Goal: Information Seeking & Learning: Learn about a topic

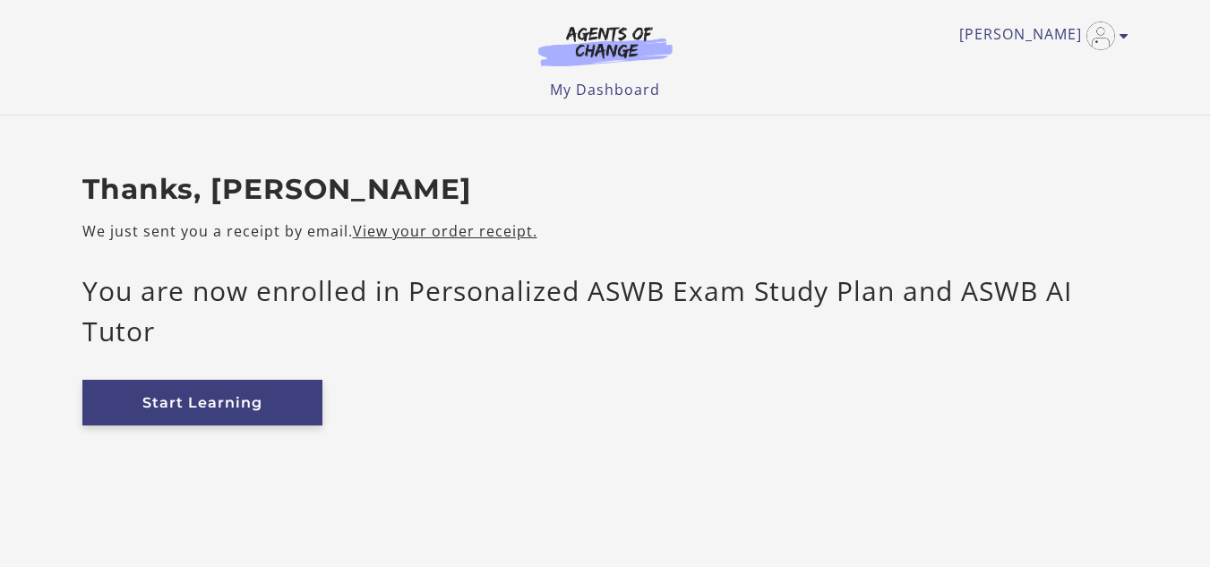
click at [279, 401] on link "Start Learning" at bounding box center [202, 403] width 240 height 46
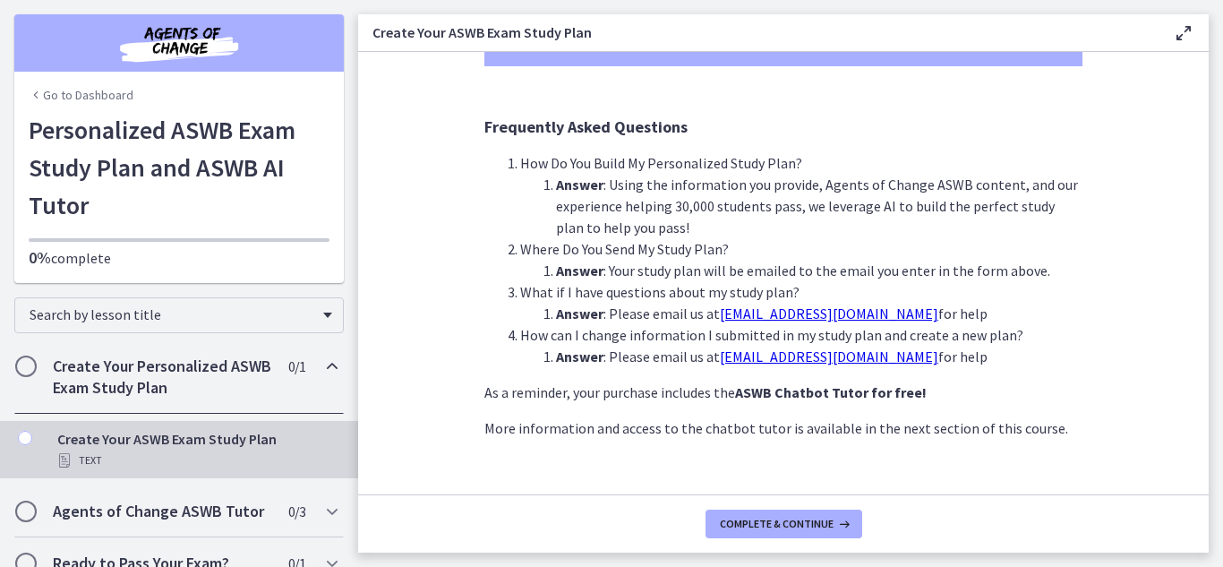
scroll to position [496, 0]
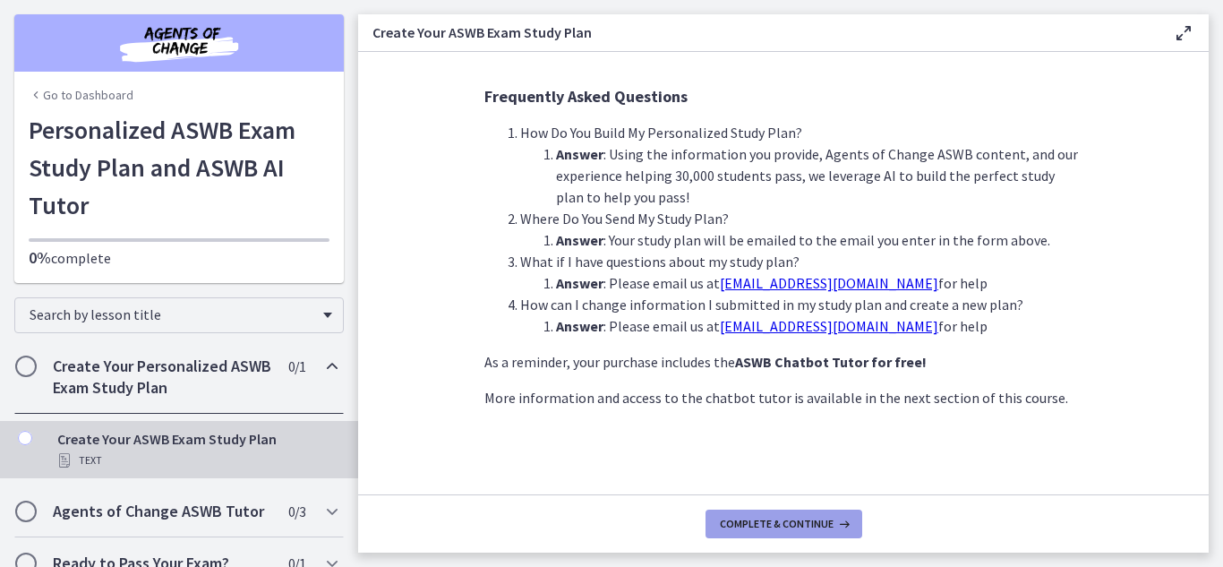
click at [797, 518] on span "Complete & continue" at bounding box center [777, 524] width 114 height 14
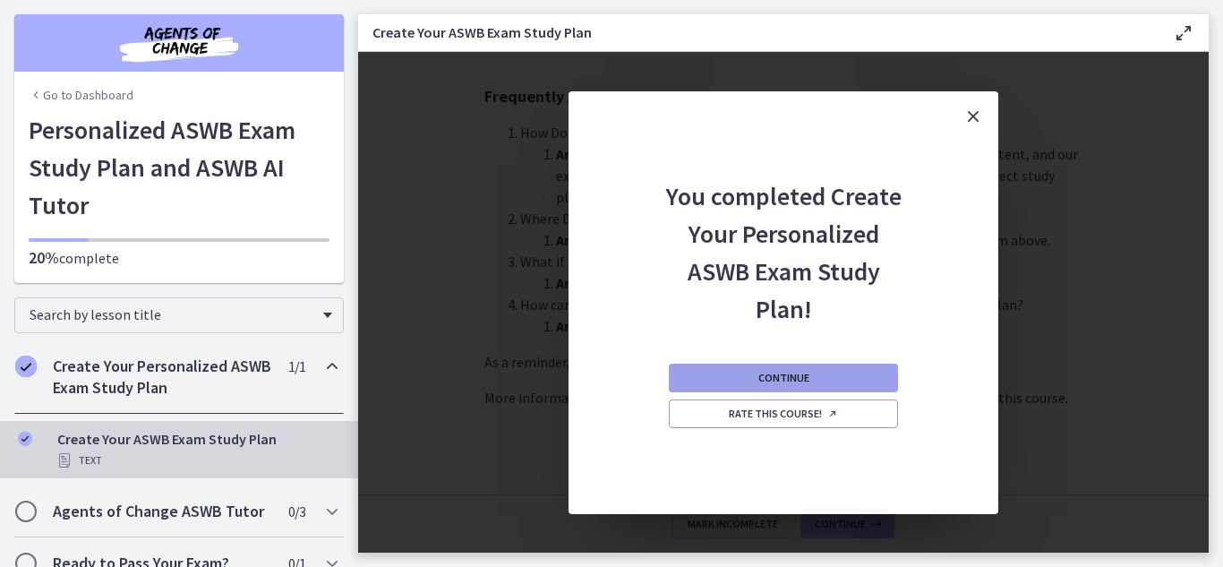
click at [812, 373] on button "Continue" at bounding box center [783, 378] width 229 height 29
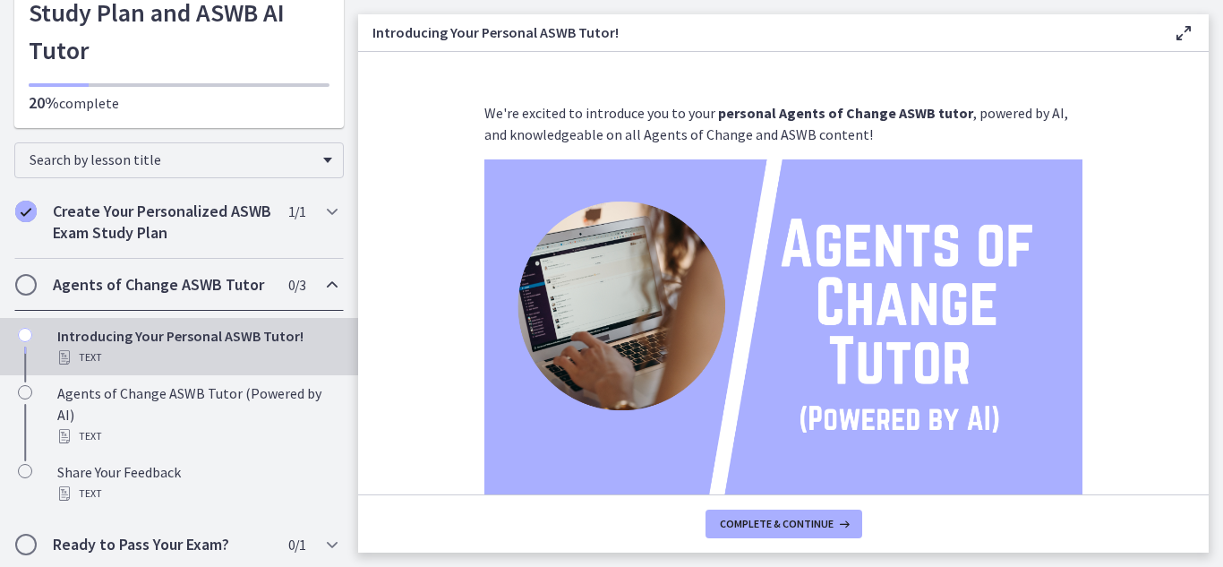
scroll to position [159, 0]
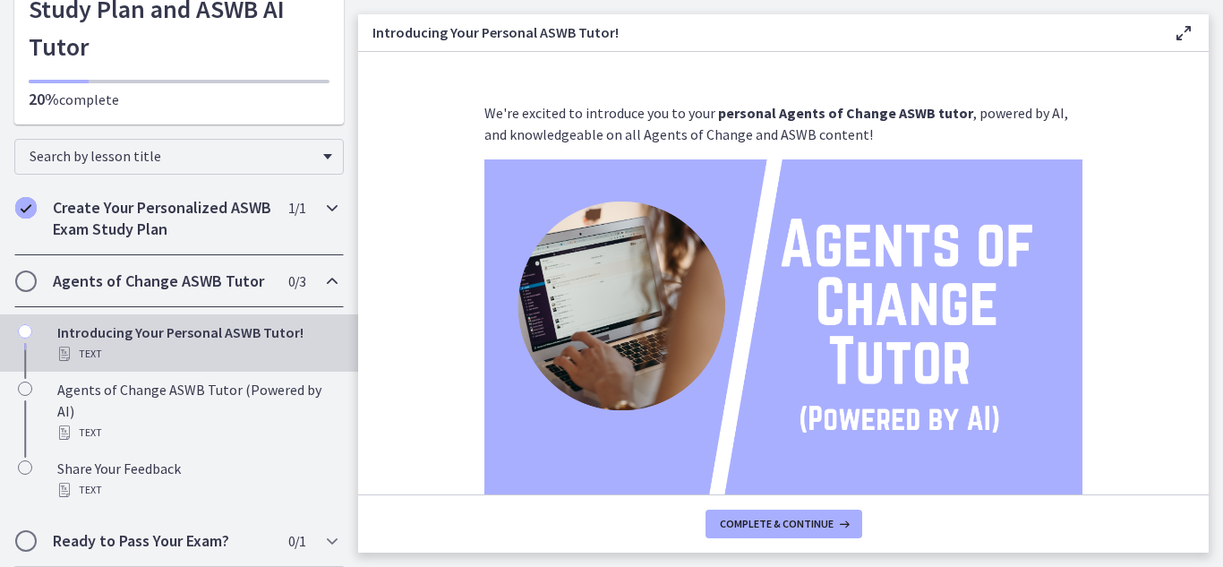
click at [322, 210] on icon "Chapters" at bounding box center [332, 207] width 21 height 21
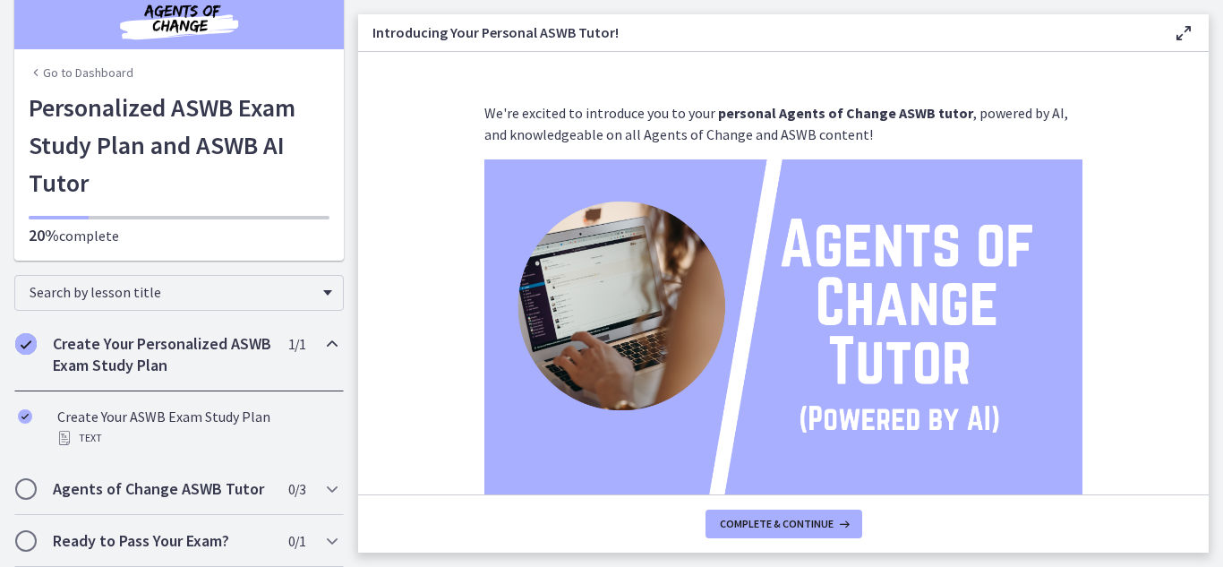
click at [166, 346] on h2 "Create Your Personalized ASWB Exam Study Plan" at bounding box center [162, 354] width 219 height 43
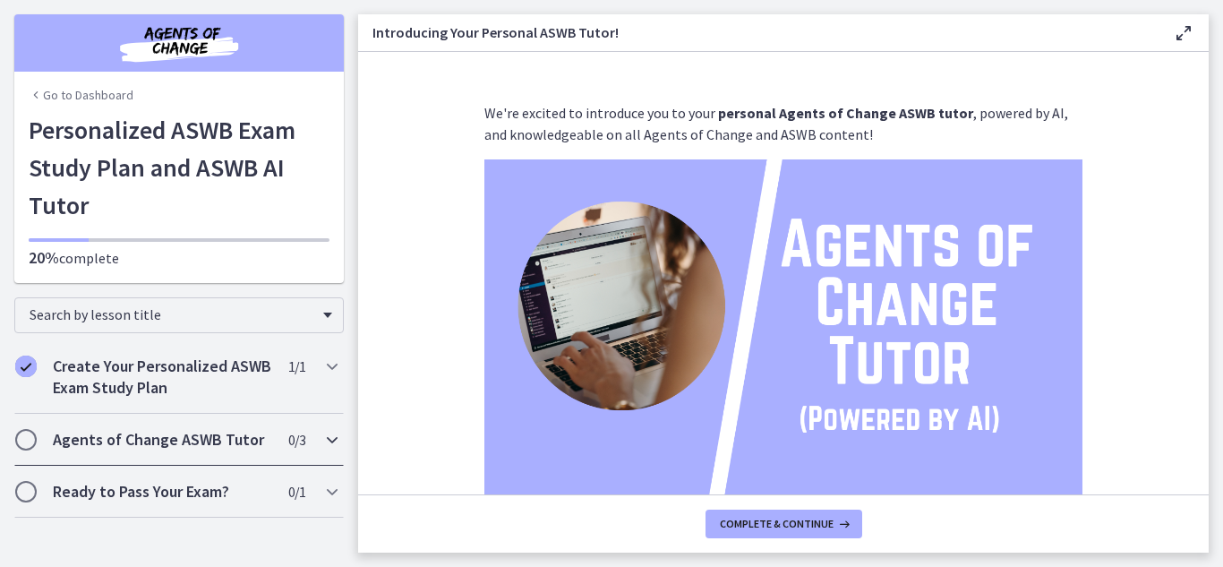
click at [170, 433] on h2 "Agents of Change ASWB Tutor" at bounding box center [162, 439] width 219 height 21
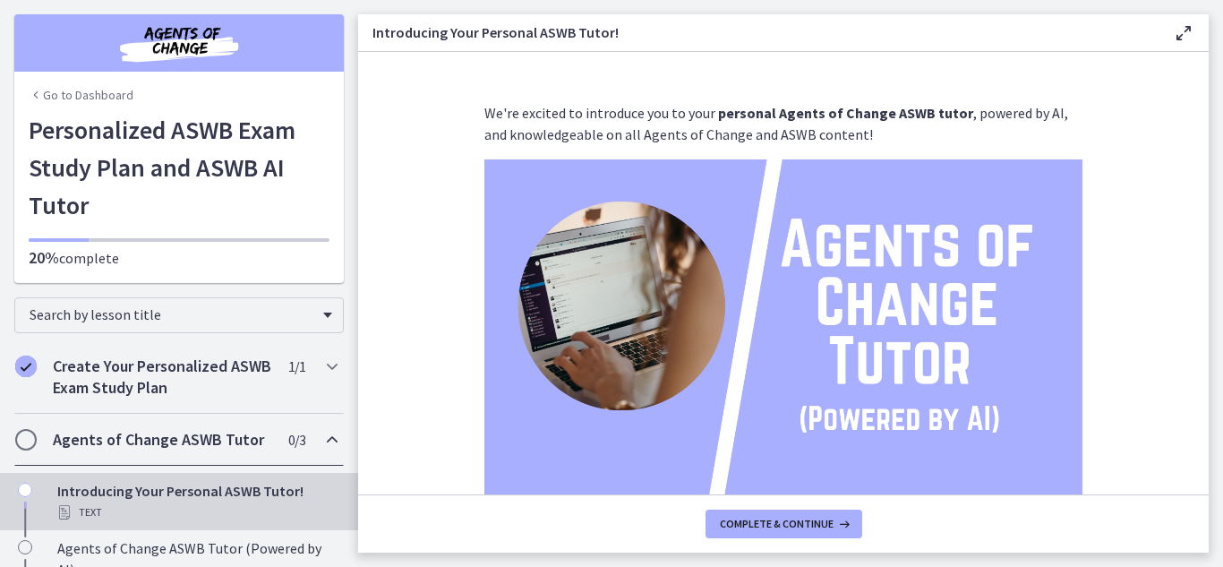
click at [173, 502] on div "Text" at bounding box center [196, 512] width 279 height 21
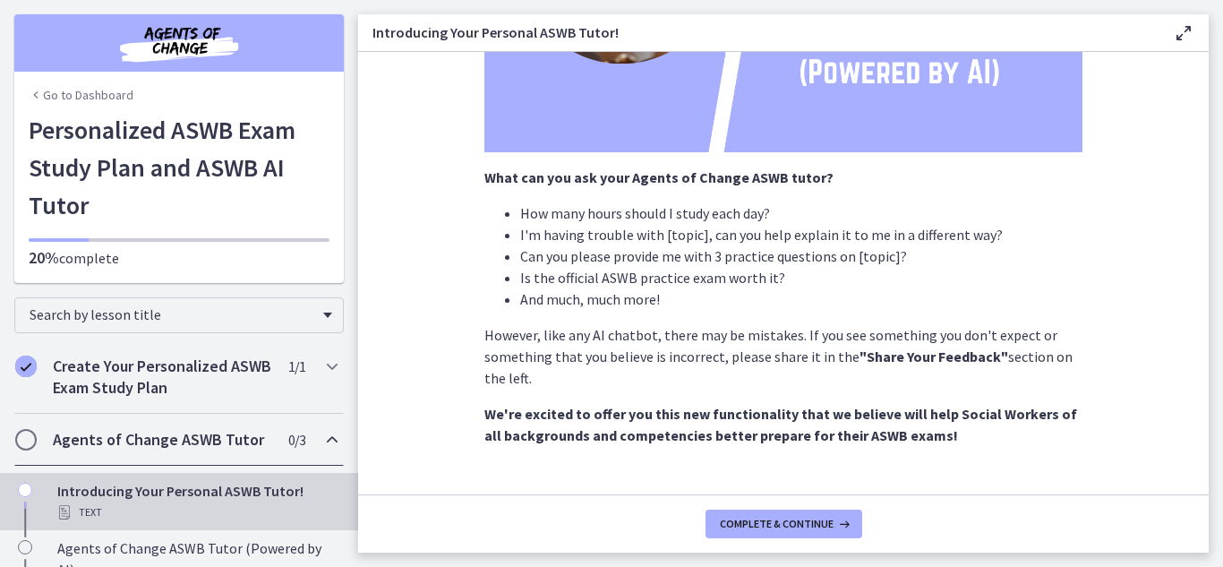
scroll to position [384, 0]
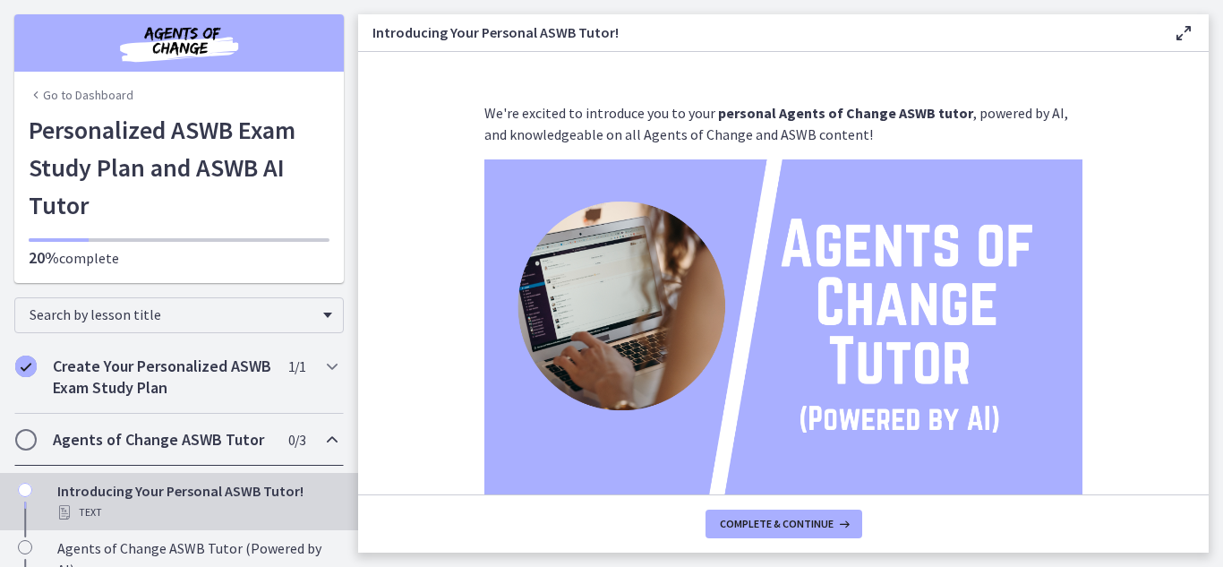
scroll to position [384, 0]
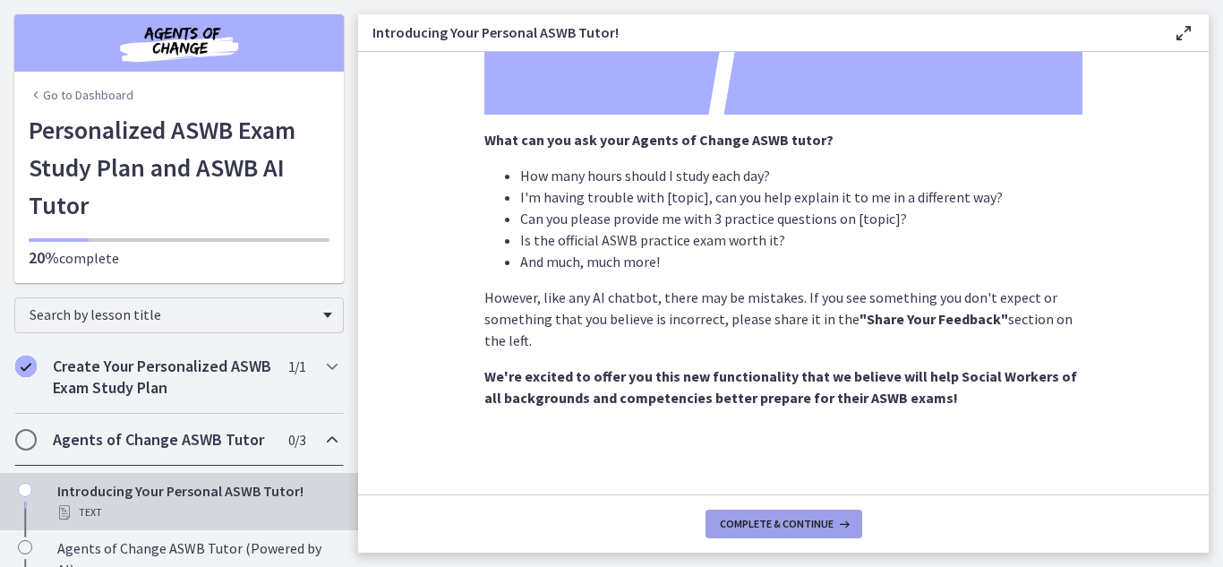
click at [785, 520] on span "Complete & continue" at bounding box center [777, 524] width 114 height 14
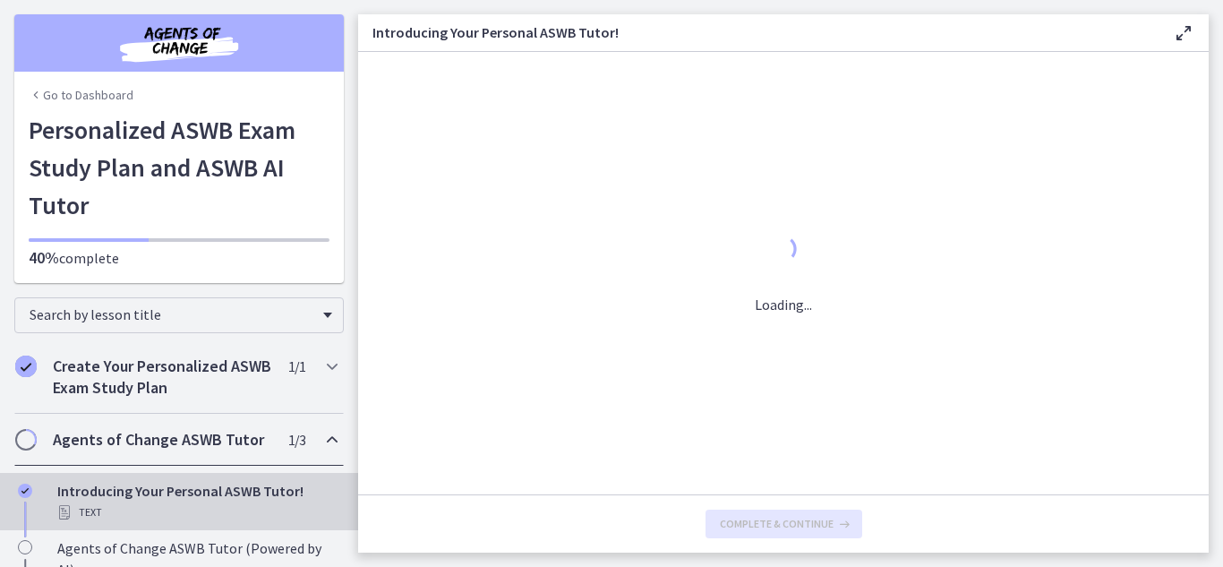
scroll to position [0, 0]
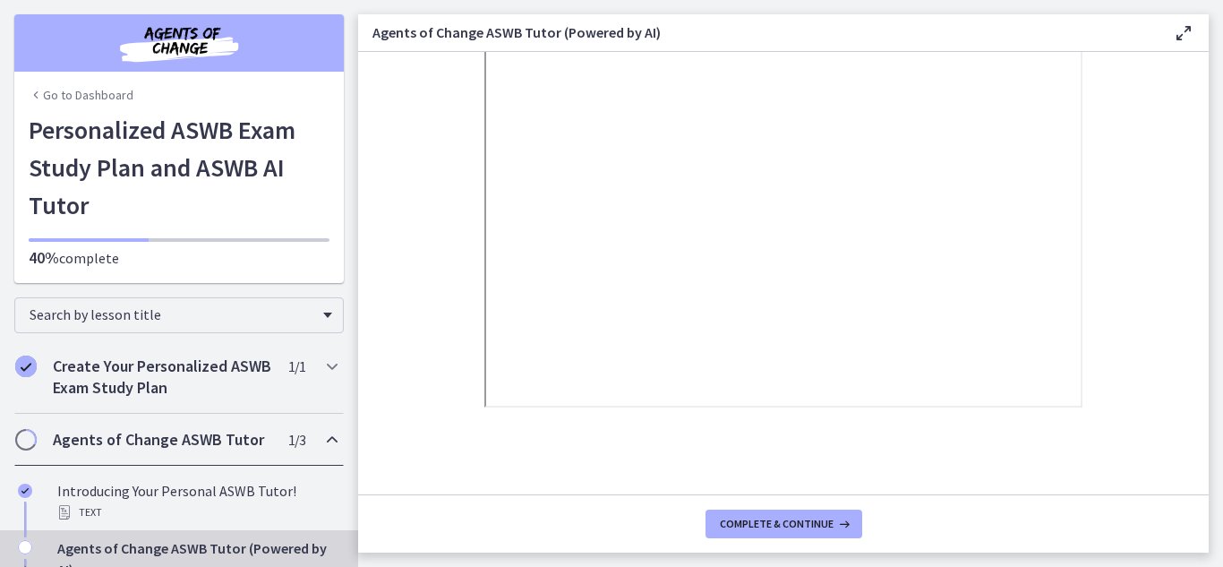
scroll to position [405, 0]
click at [789, 528] on span "Complete & continue" at bounding box center [777, 524] width 114 height 14
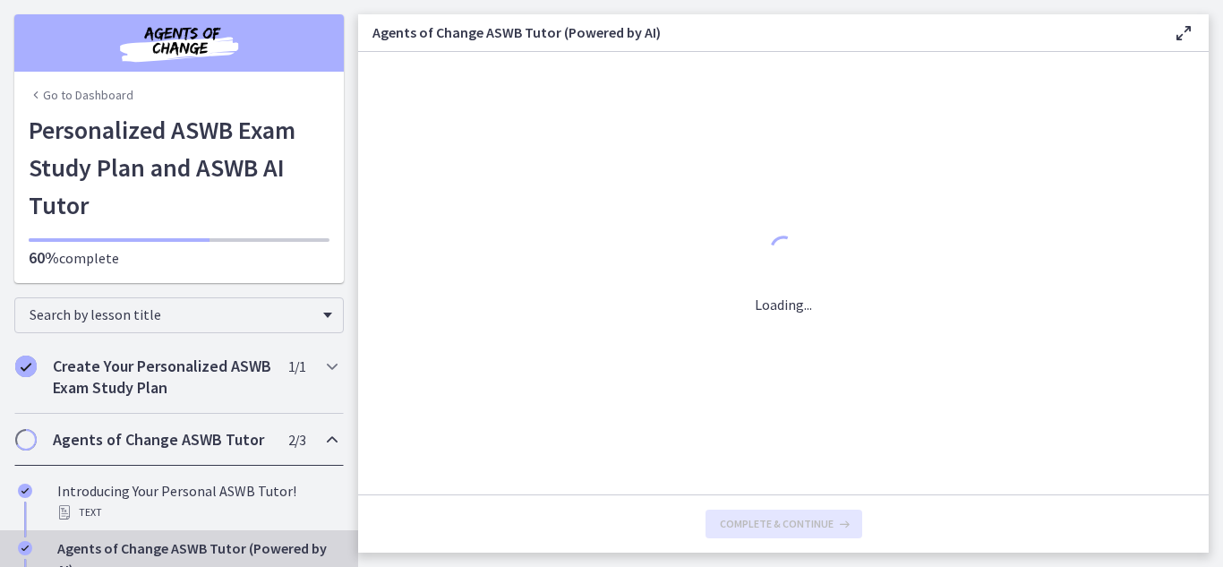
scroll to position [0, 0]
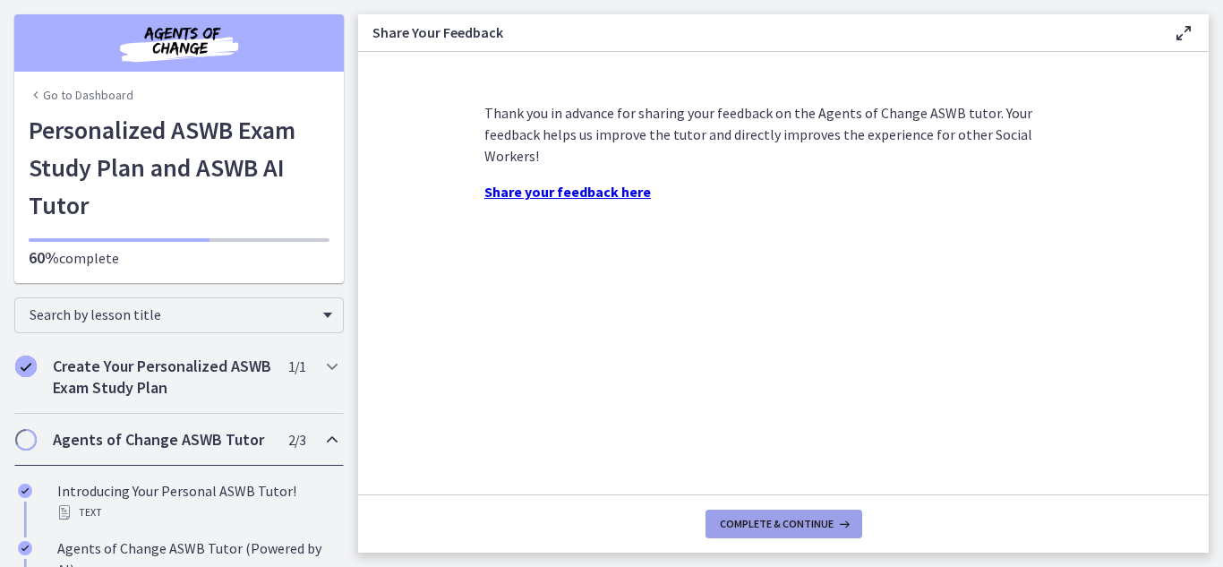
click at [794, 524] on span "Complete & continue" at bounding box center [777, 524] width 114 height 14
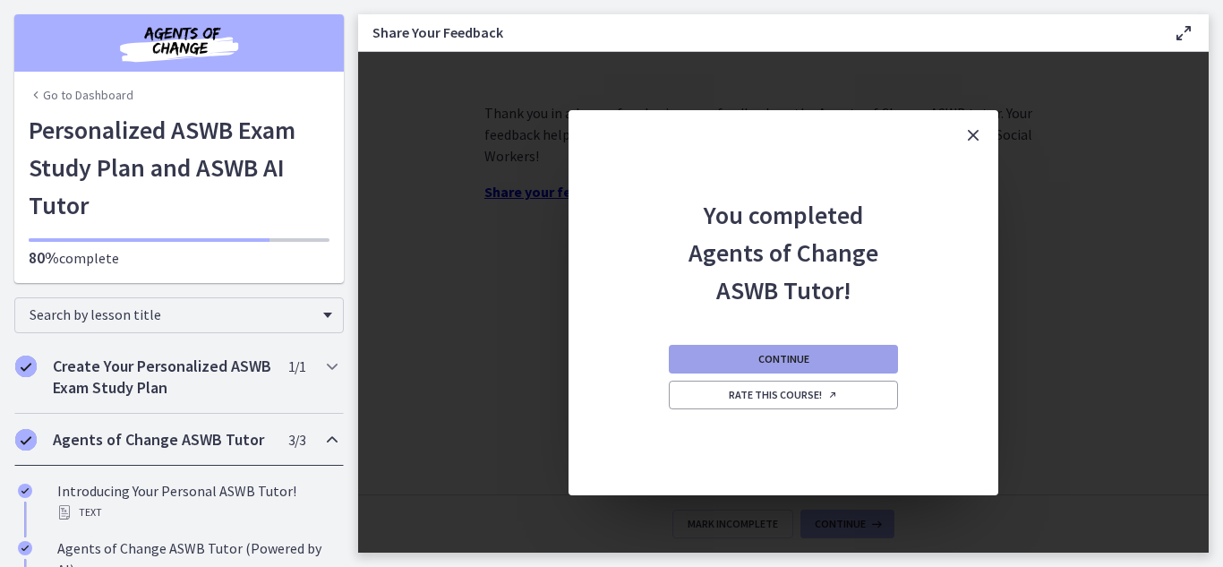
click at [816, 359] on button "Continue" at bounding box center [783, 359] width 229 height 29
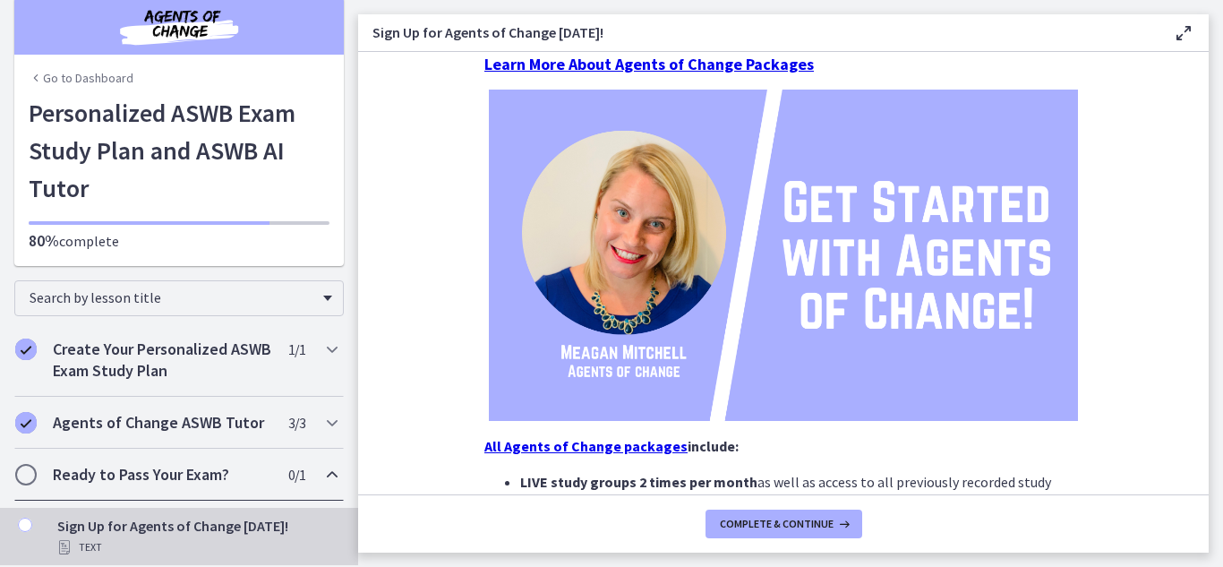
scroll to position [22, 0]
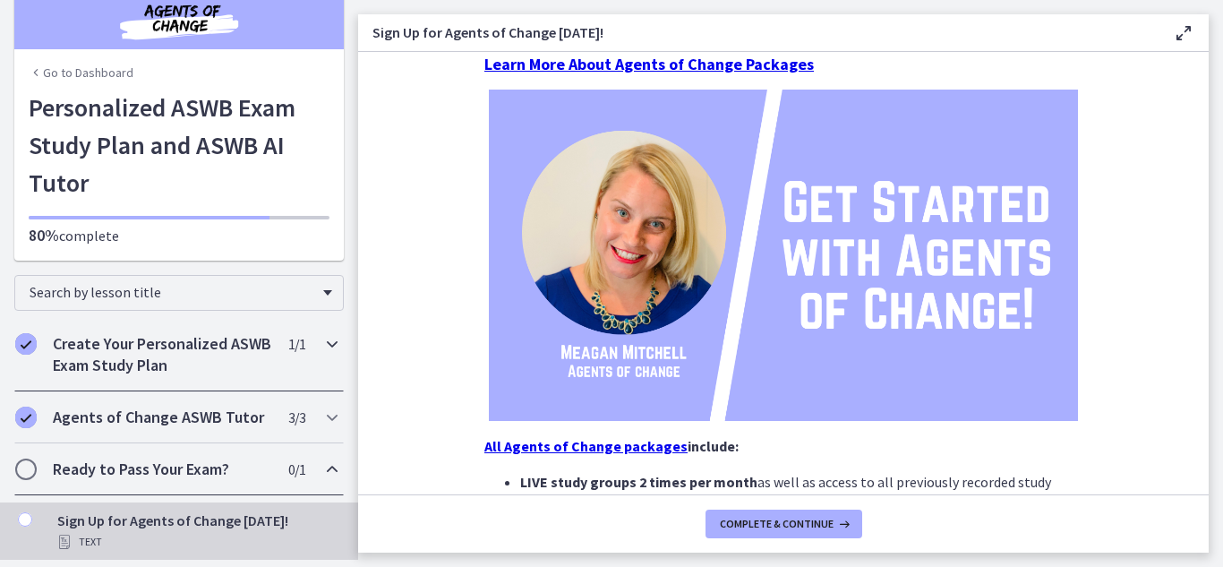
click at [250, 356] on h2 "Create Your Personalized ASWB Exam Study Plan" at bounding box center [162, 354] width 219 height 43
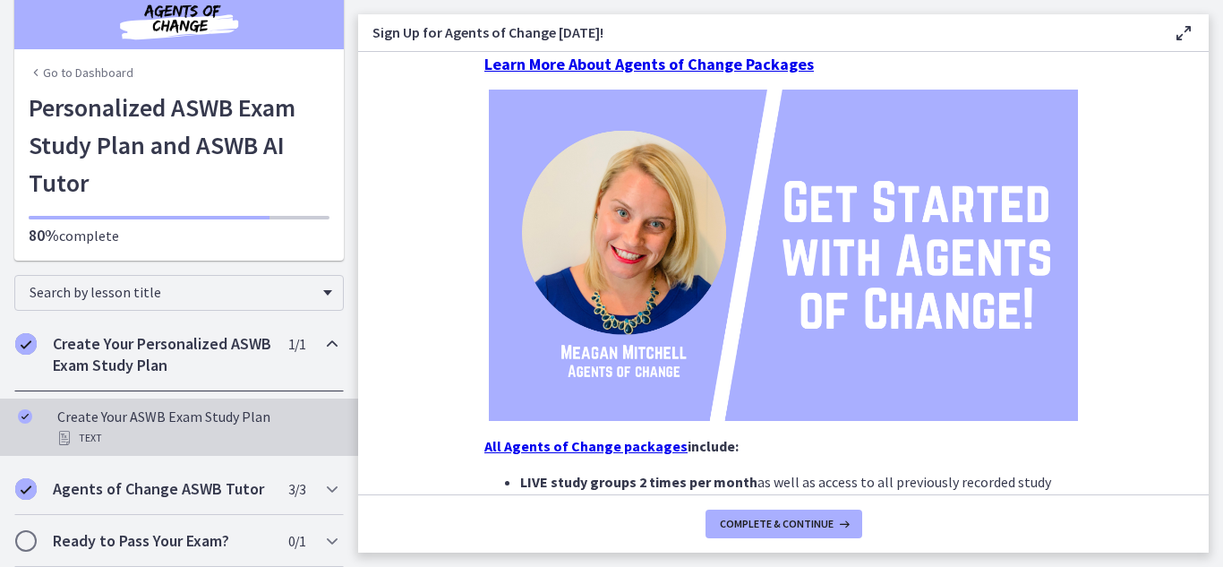
click at [181, 412] on div "Create Your ASWB Exam Study Plan Text" at bounding box center [196, 427] width 279 height 43
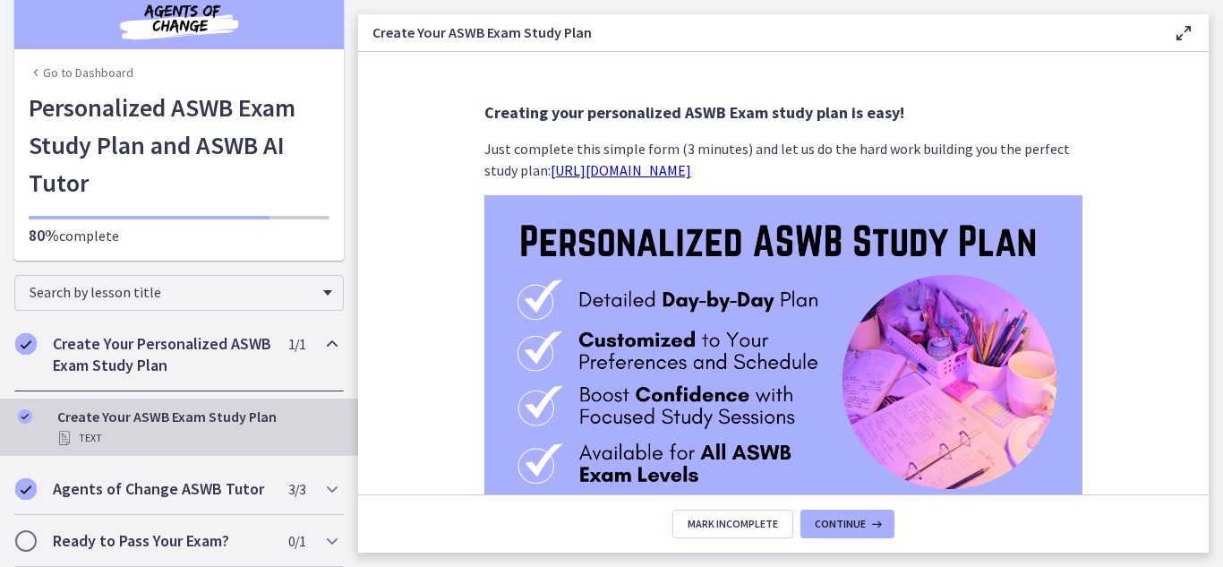
click at [672, 173] on link "https://bit.ly/personalized-aswb-plan" at bounding box center [621, 170] width 141 height 18
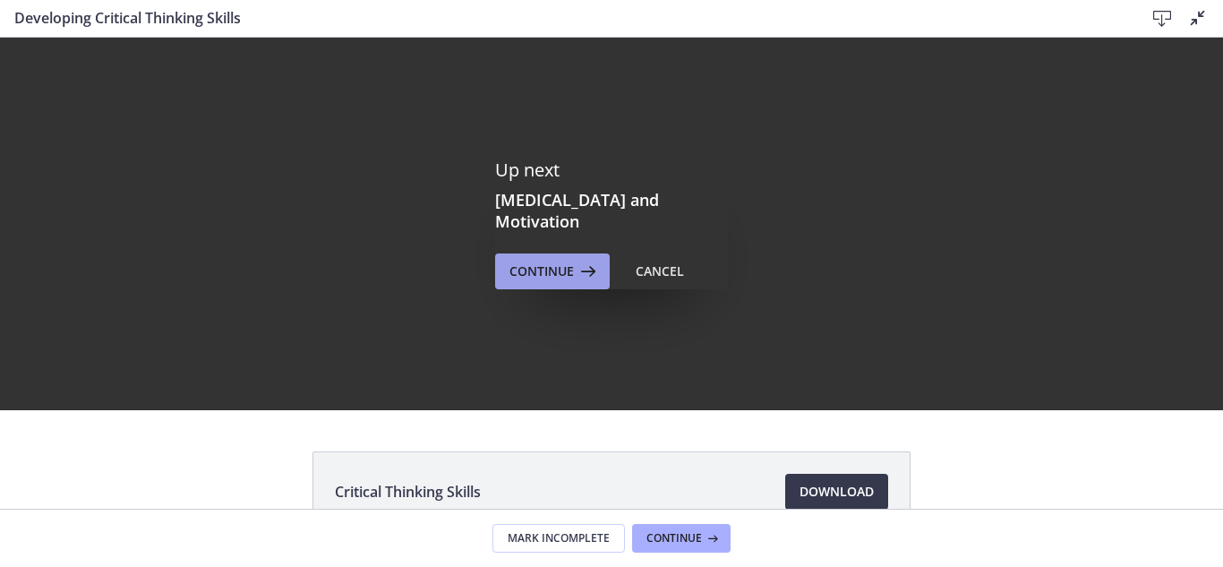
click at [554, 261] on span "Continue" at bounding box center [542, 271] width 64 height 21
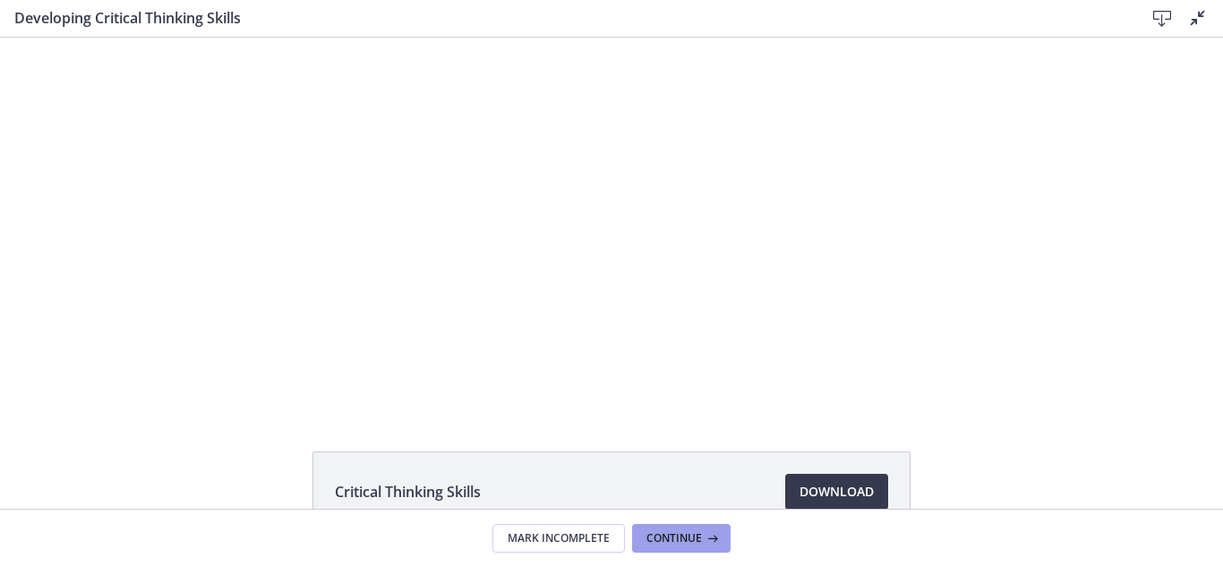
click at [706, 539] on icon at bounding box center [711, 538] width 18 height 14
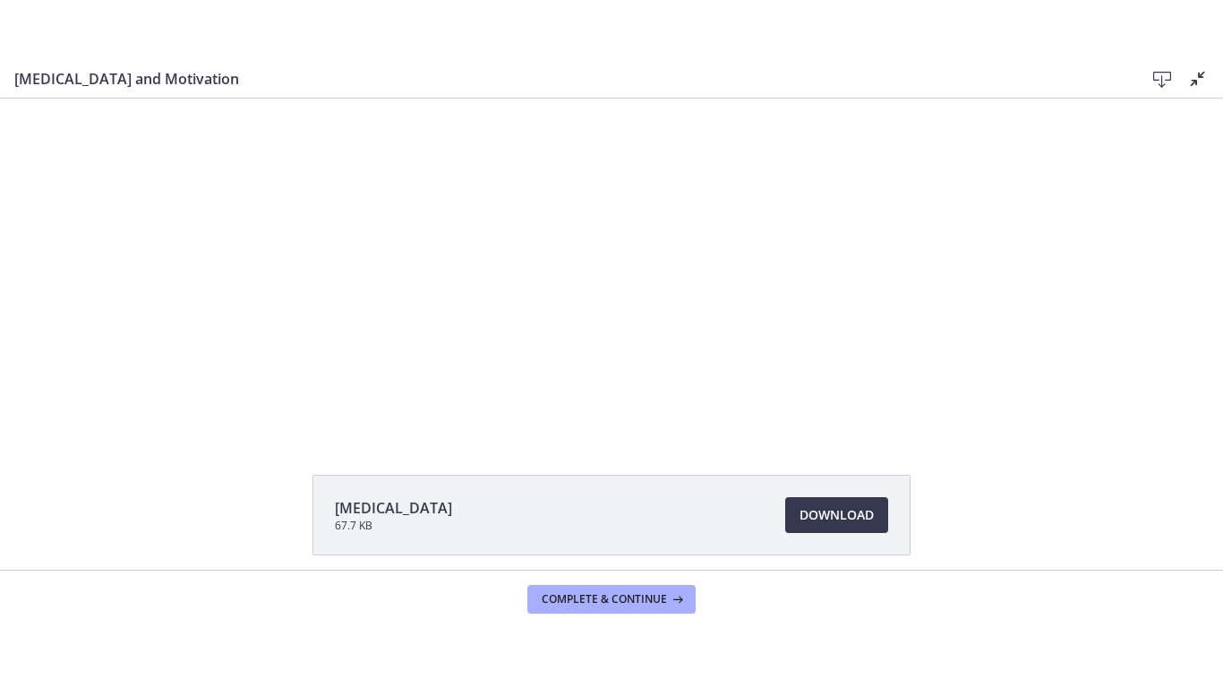
scroll to position [2, 0]
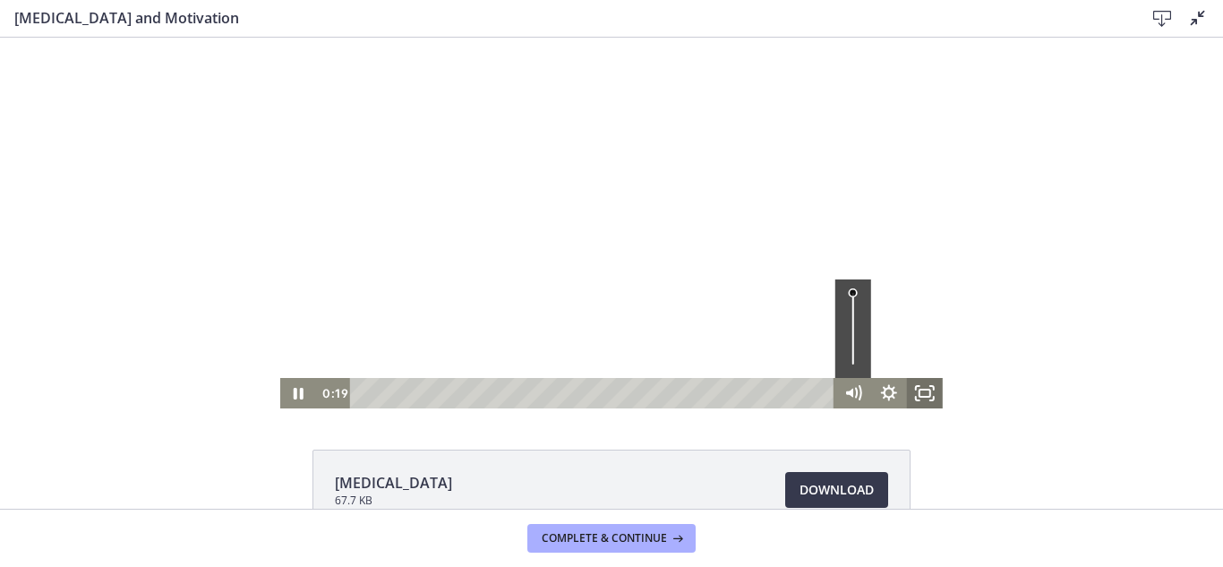
click at [914, 387] on icon "Fullscreen" at bounding box center [925, 393] width 36 height 30
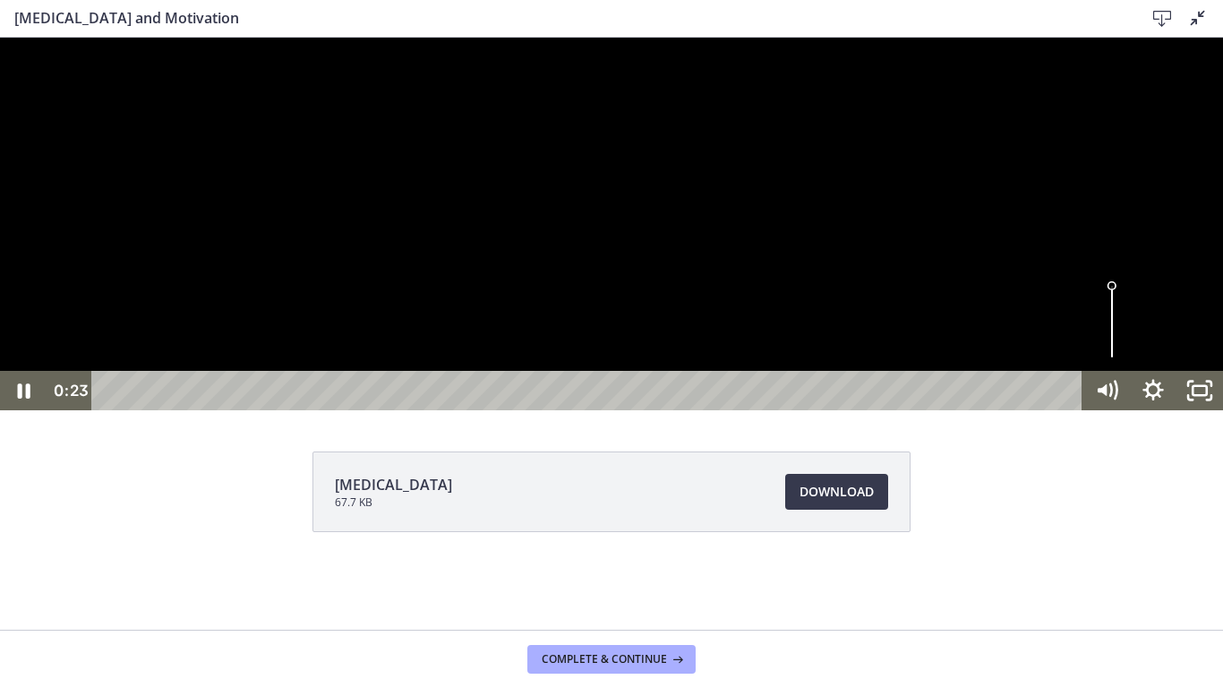
click at [142, 410] on div at bounding box center [611, 224] width 1223 height 373
click at [1195, 410] on icon "Unfullscreen" at bounding box center [1200, 390] width 47 height 39
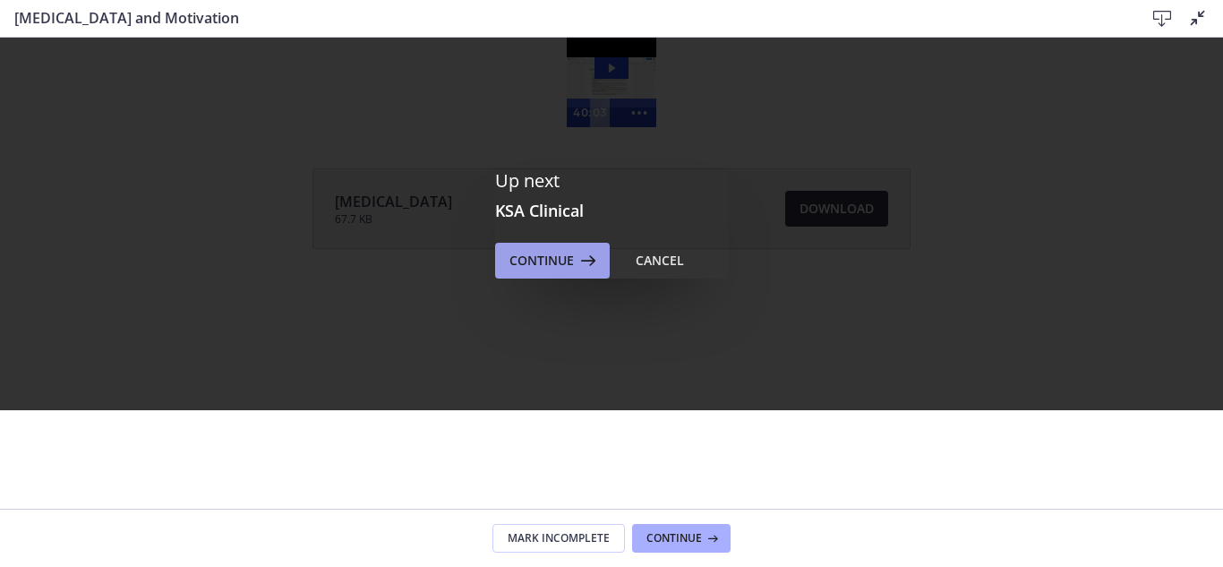
click at [548, 255] on span "Continue" at bounding box center [542, 260] width 64 height 21
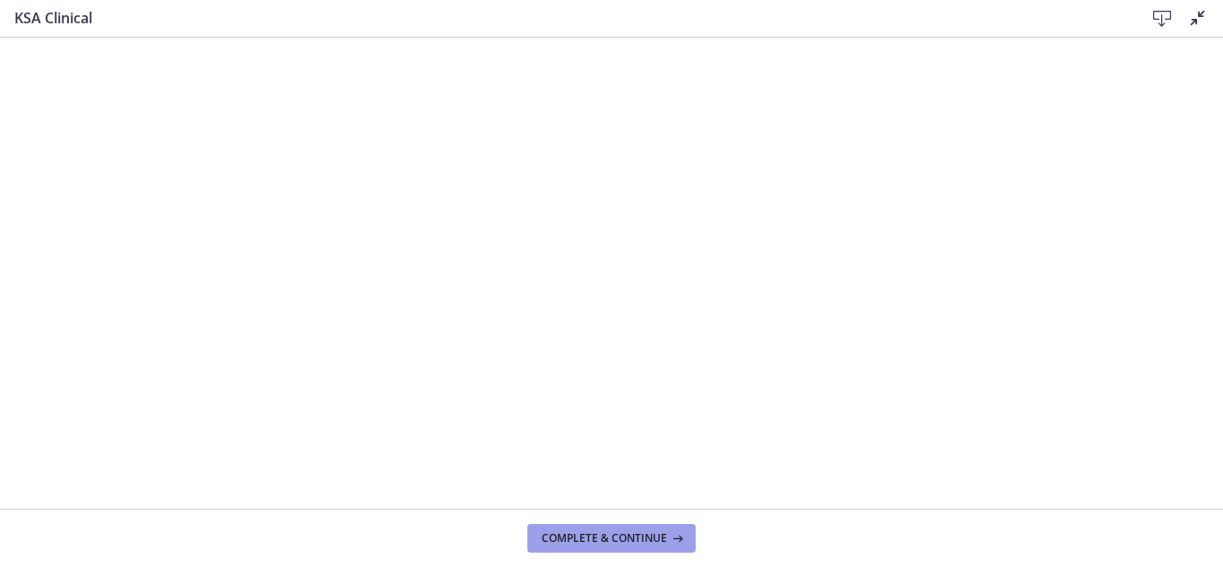
click at [627, 542] on span "Complete & continue" at bounding box center [604, 538] width 125 height 14
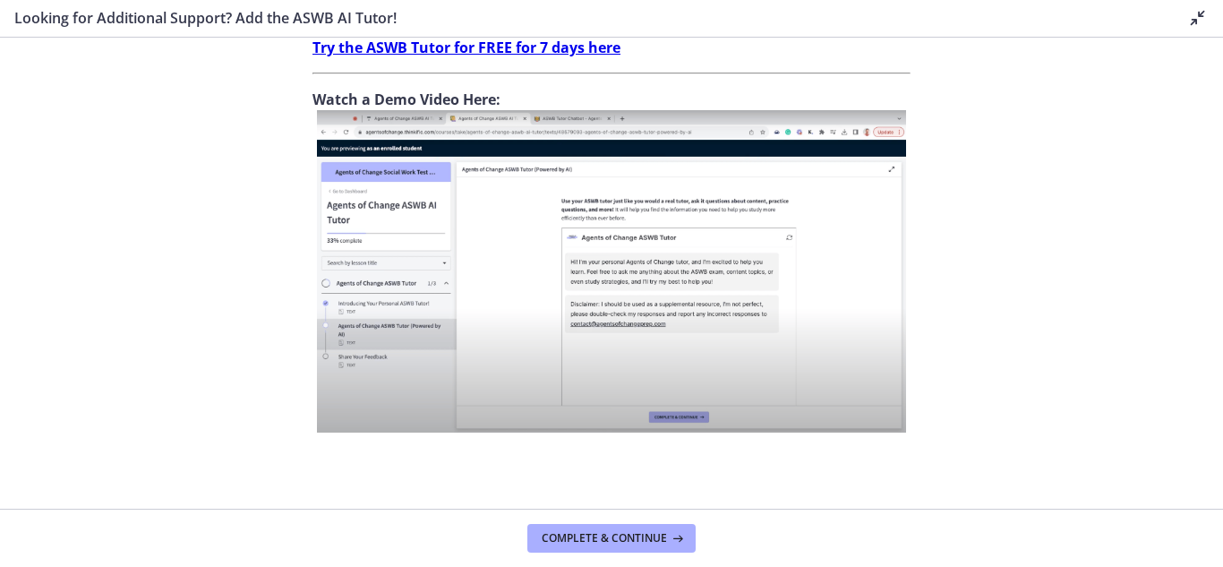
scroll to position [739, 0]
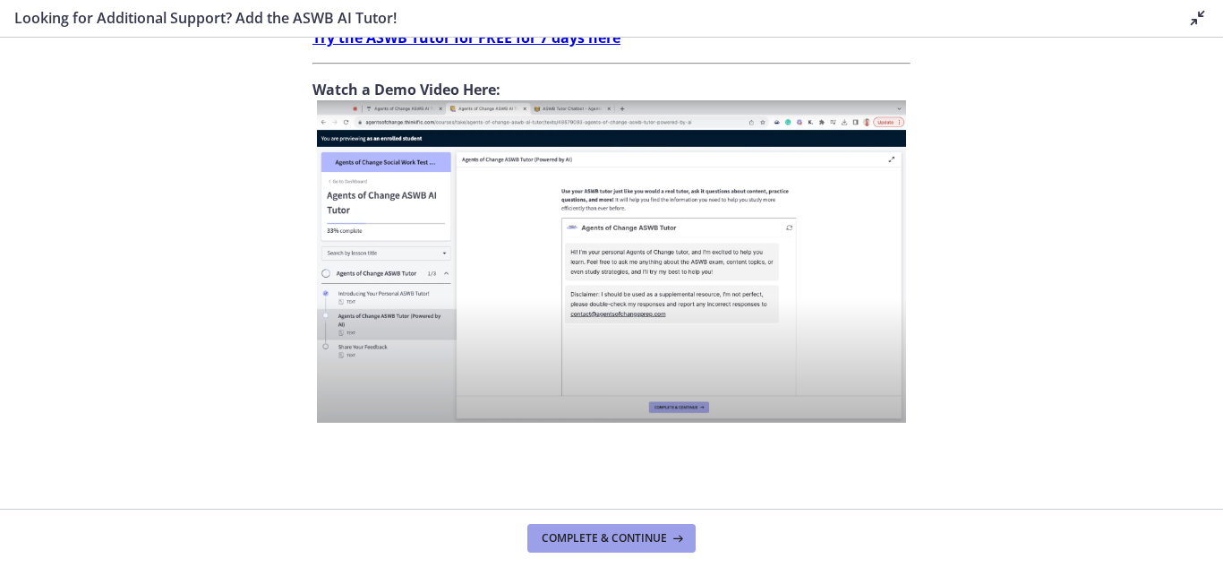
click at [655, 538] on span "Complete & continue" at bounding box center [604, 538] width 125 height 14
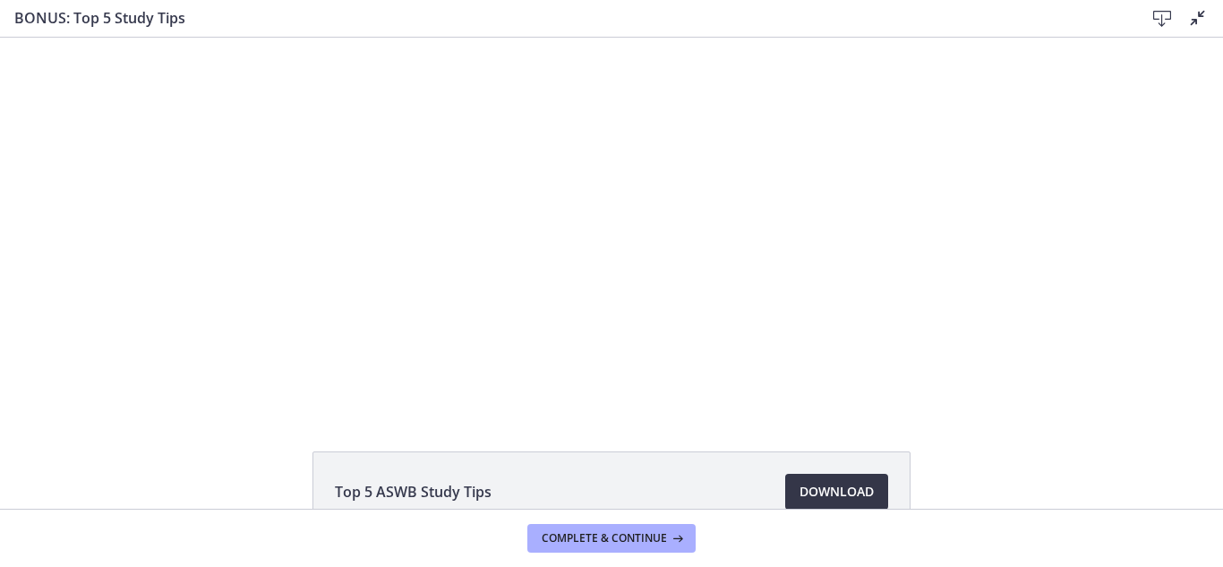
click at [818, 494] on span "Download Opens in a new window" at bounding box center [837, 491] width 74 height 21
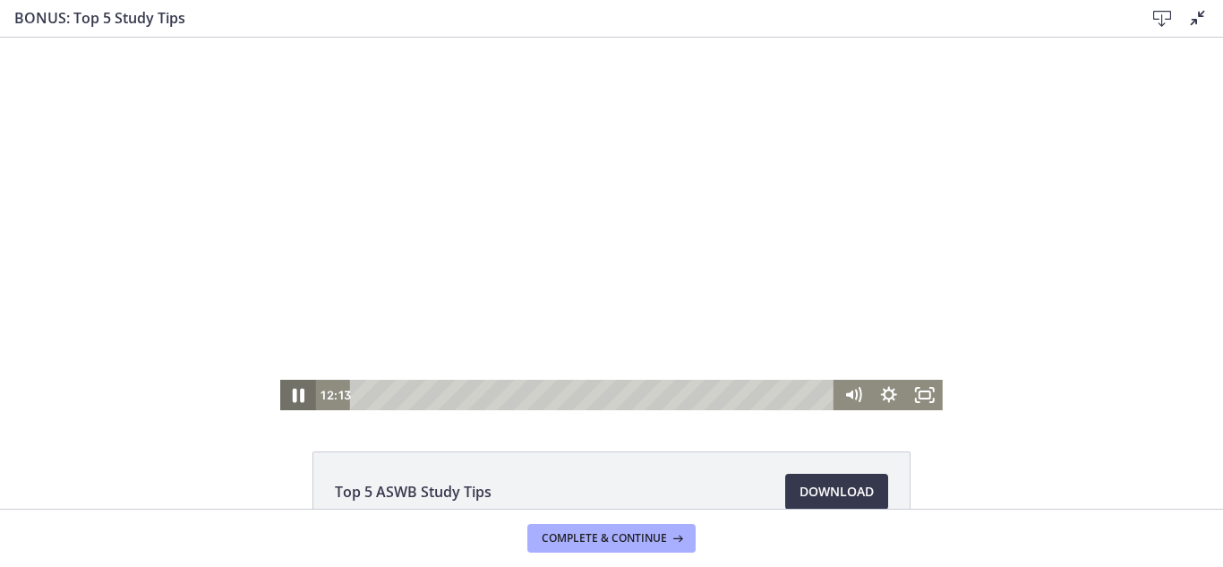
click at [297, 391] on icon "Pause" at bounding box center [298, 395] width 43 height 37
click at [296, 395] on icon "Play Video" at bounding box center [300, 395] width 11 height 15
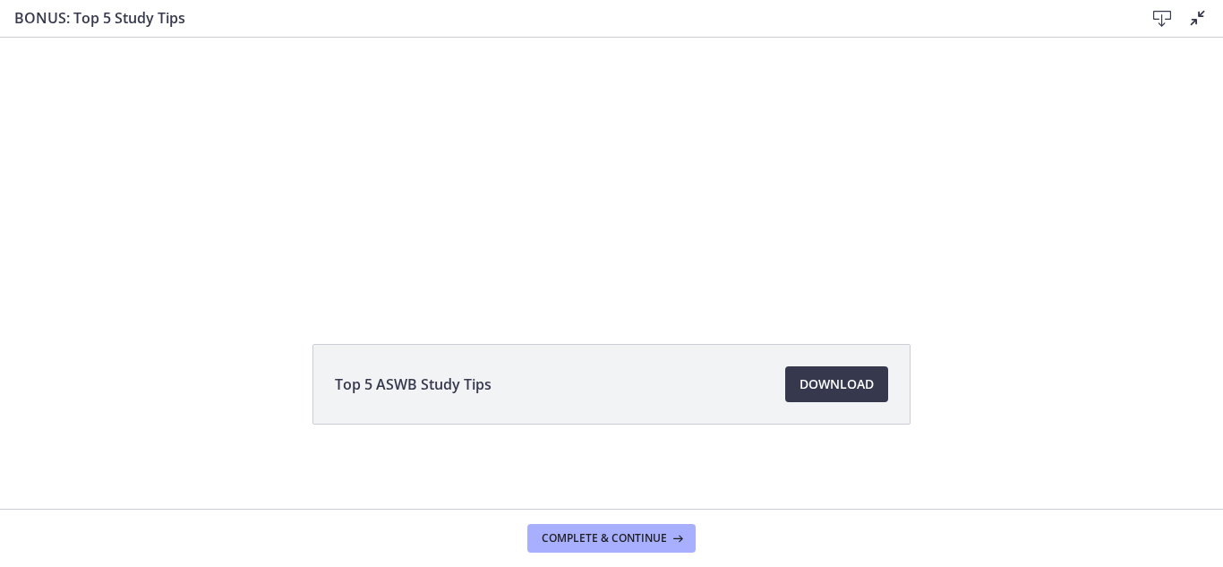
scroll to position [109, 0]
click at [677, 545] on button "Complete & continue" at bounding box center [612, 538] width 168 height 29
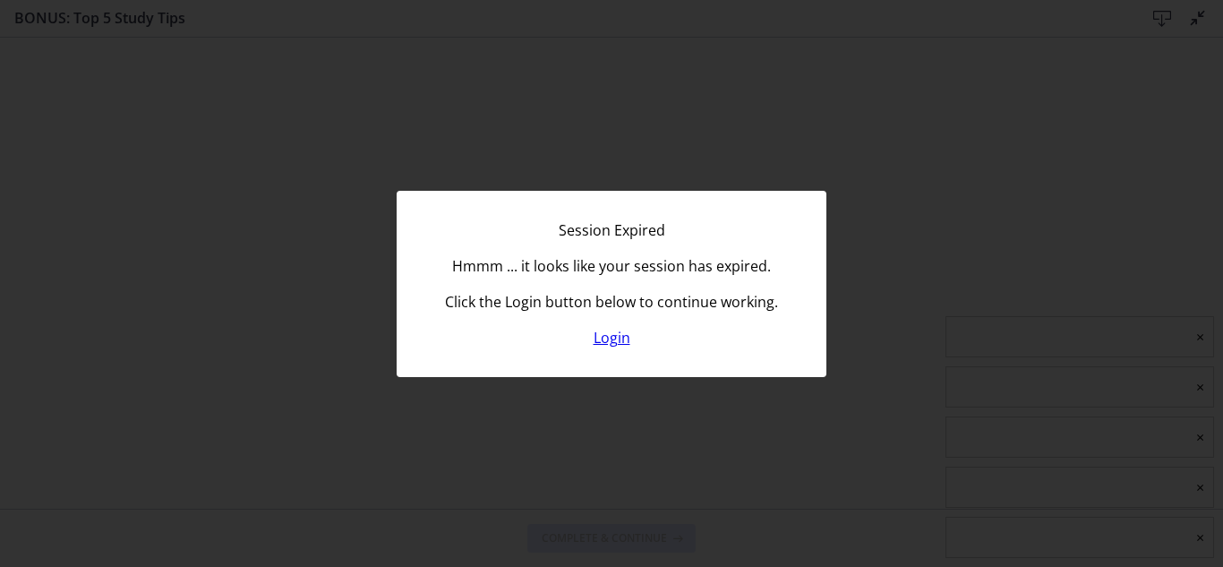
scroll to position [0, 0]
click at [607, 333] on link "Login" at bounding box center [612, 338] width 37 height 20
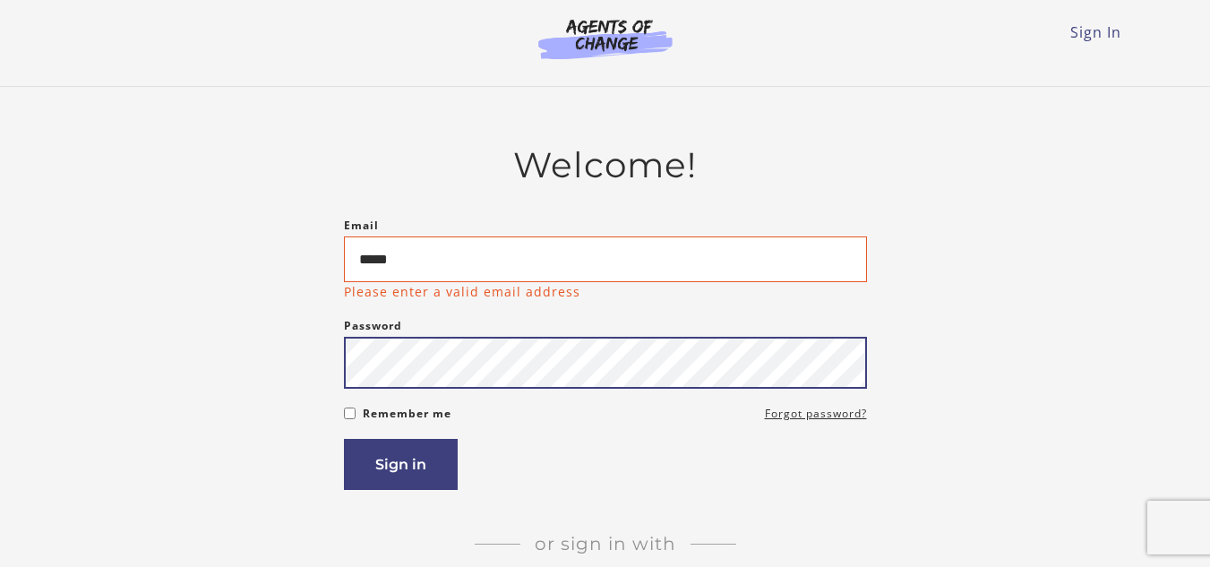
click at [579, 339] on div "Password Password must be at least 8 characters" at bounding box center [605, 351] width 523 height 73
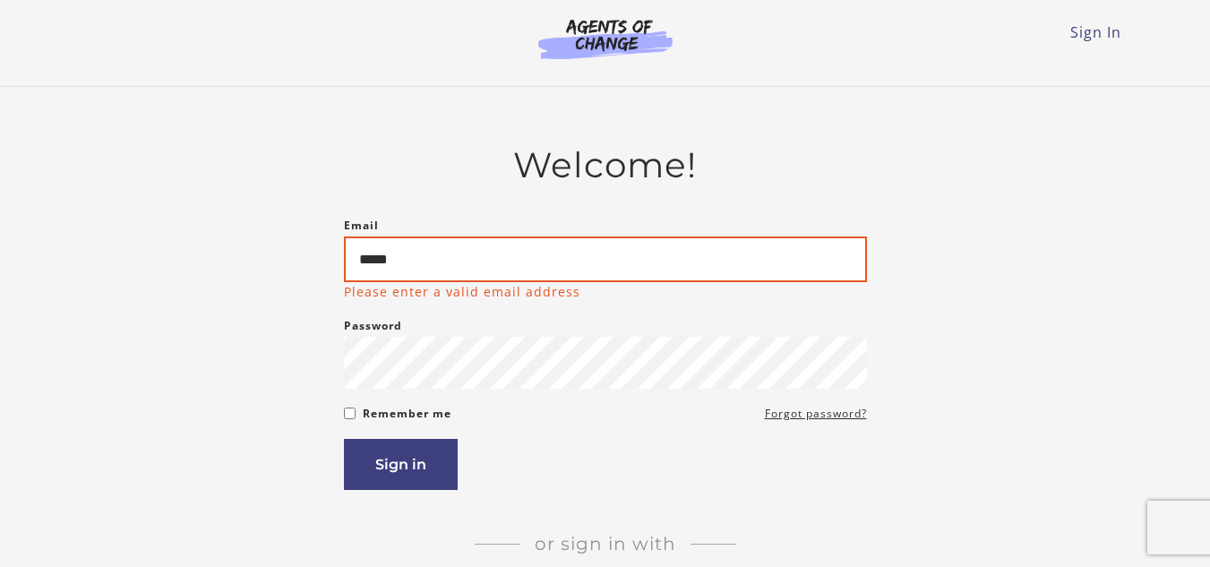
click at [555, 248] on input "*****" at bounding box center [605, 259] width 523 height 46
type input "*"
type input "**********"
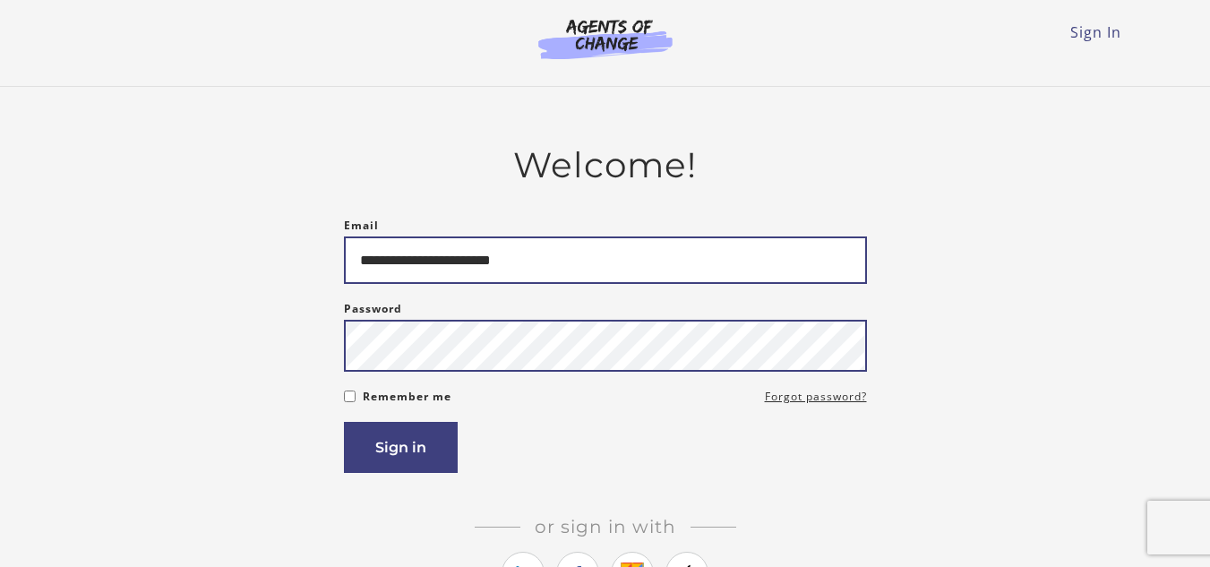
click at [344, 422] on button "Sign in" at bounding box center [401, 447] width 114 height 51
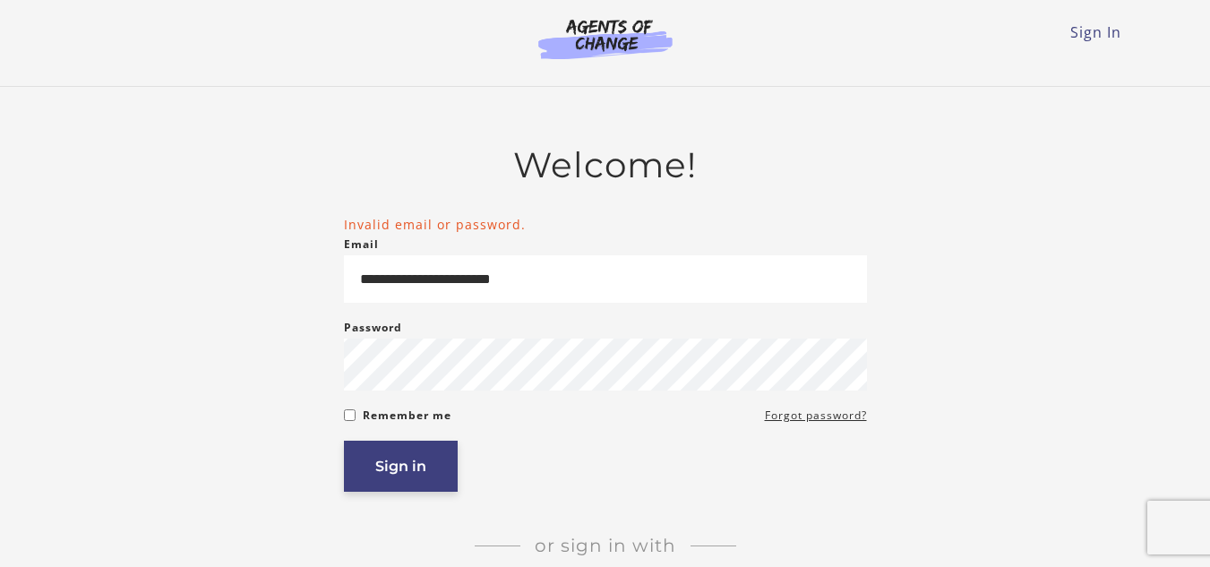
click at [410, 469] on button "Sign in" at bounding box center [401, 466] width 114 height 51
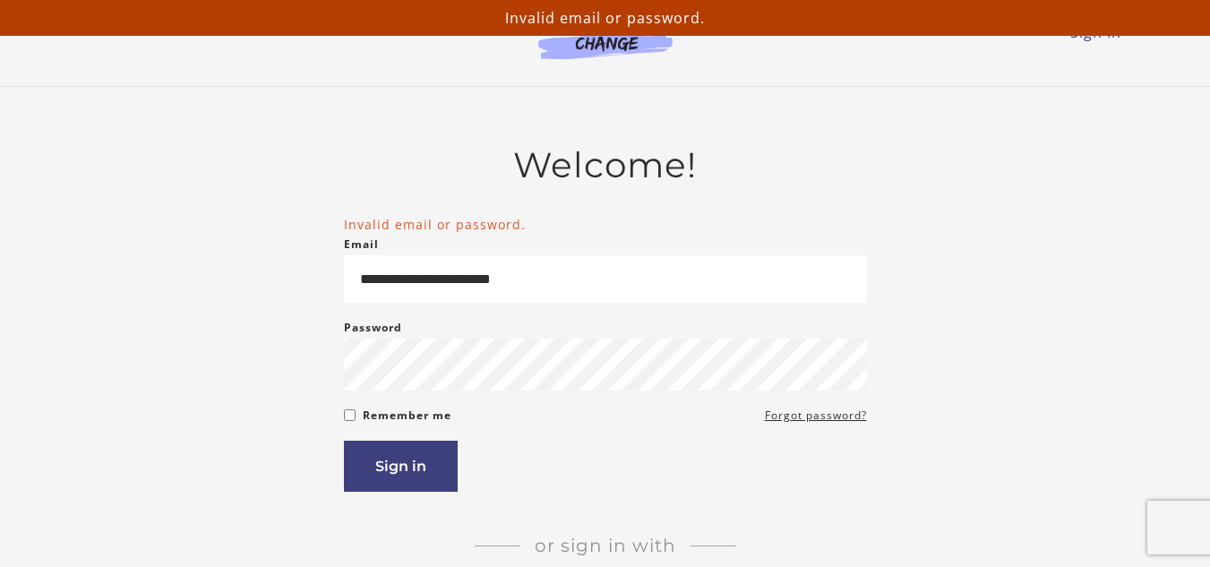
click at [451, 341] on div "Password Password must be at least 8 characters" at bounding box center [605, 353] width 523 height 73
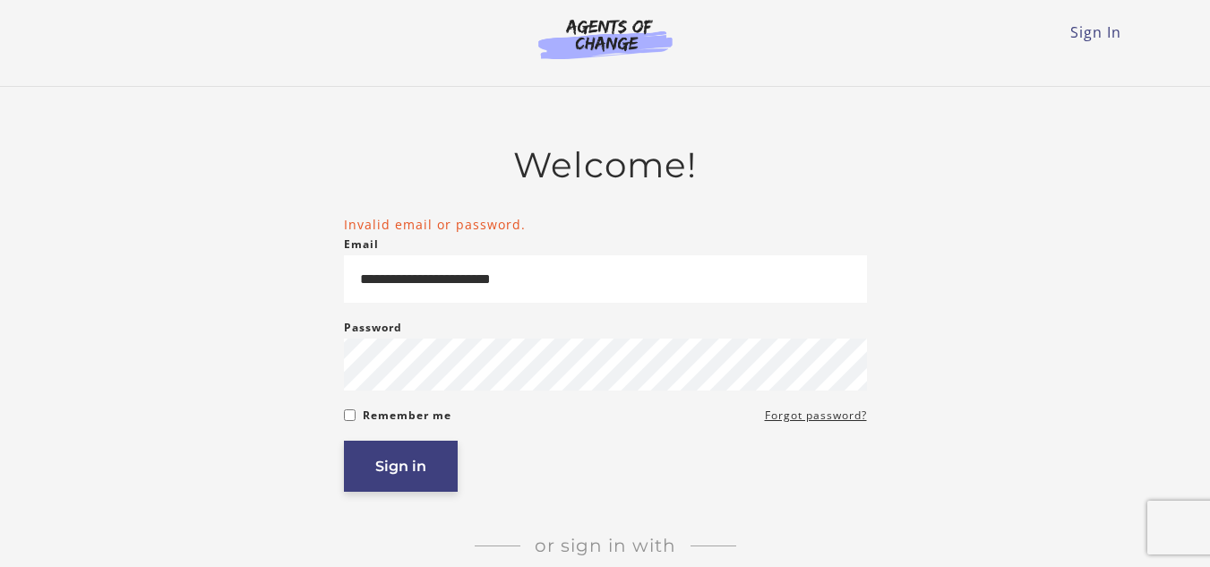
click at [408, 461] on button "Sign in" at bounding box center [401, 466] width 114 height 51
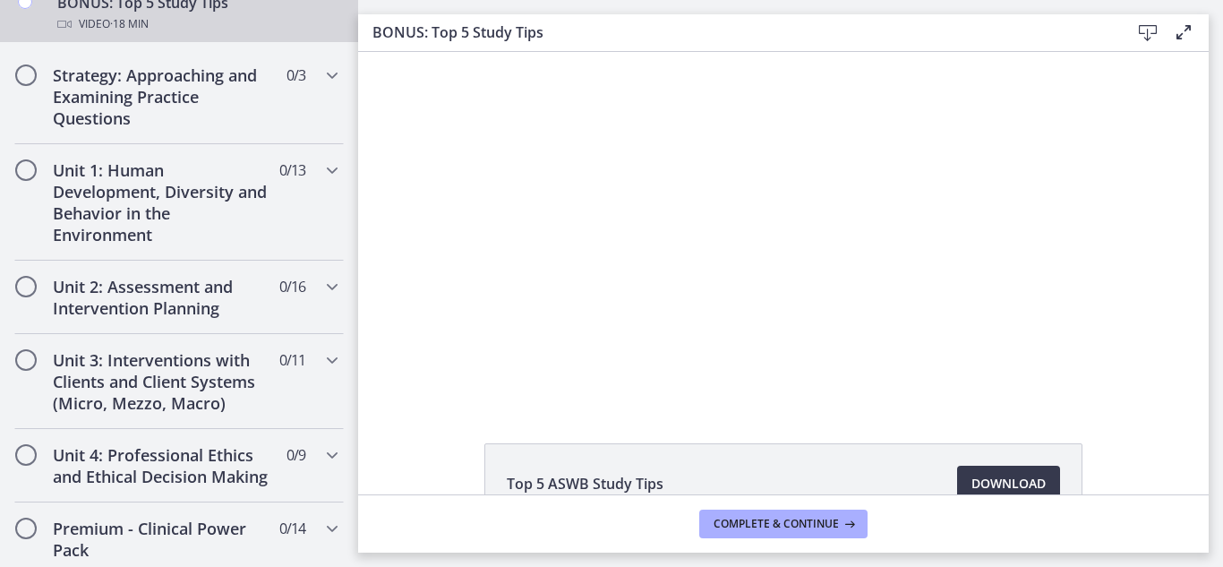
scroll to position [1111, 0]
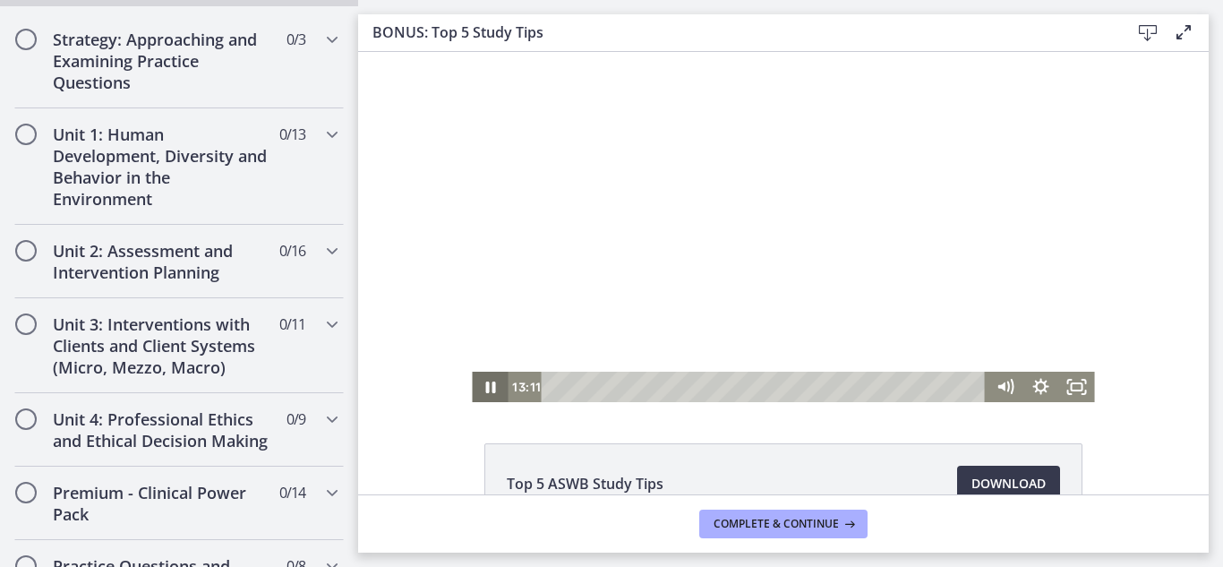
click at [489, 392] on icon "Pause" at bounding box center [490, 387] width 36 height 30
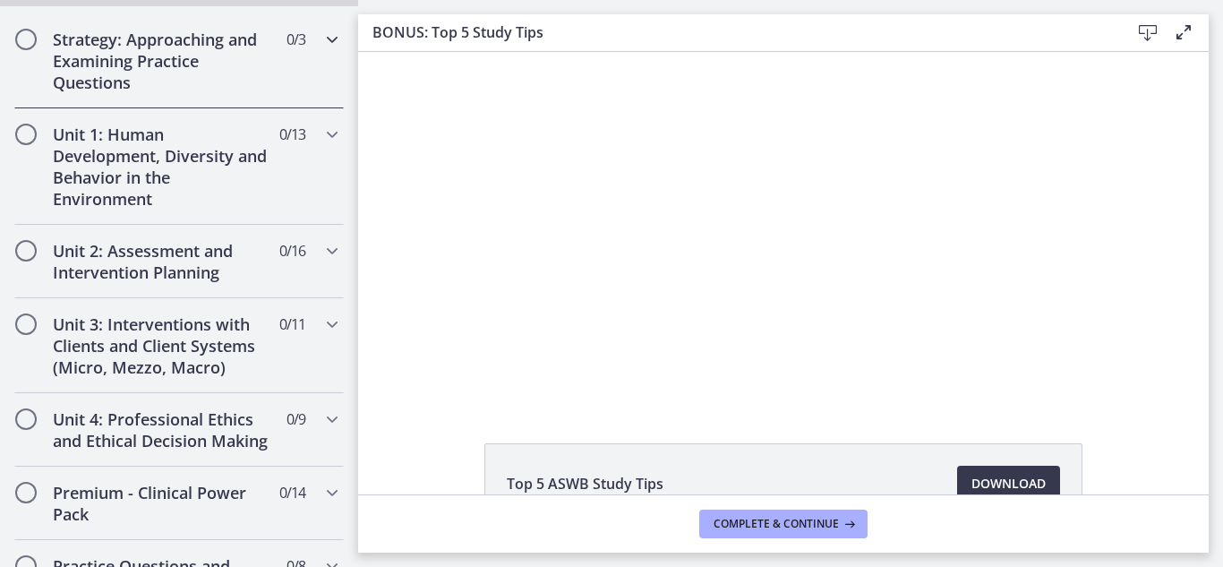
click at [228, 79] on h2 "Strategy: Approaching and Examining Practice Questions" at bounding box center [162, 61] width 219 height 64
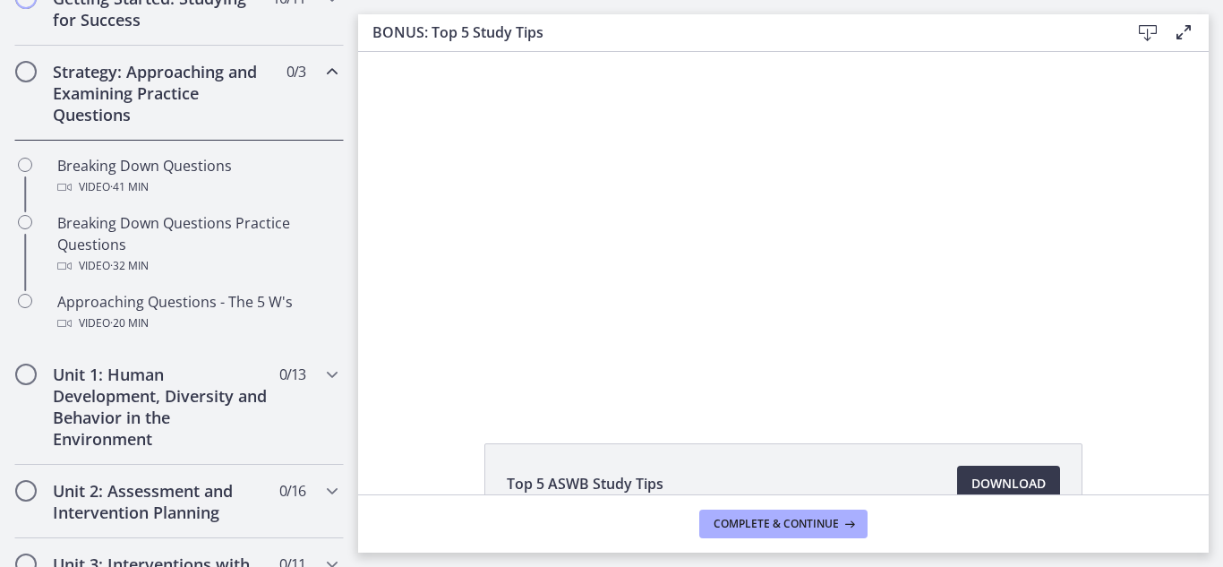
scroll to position [358, 0]
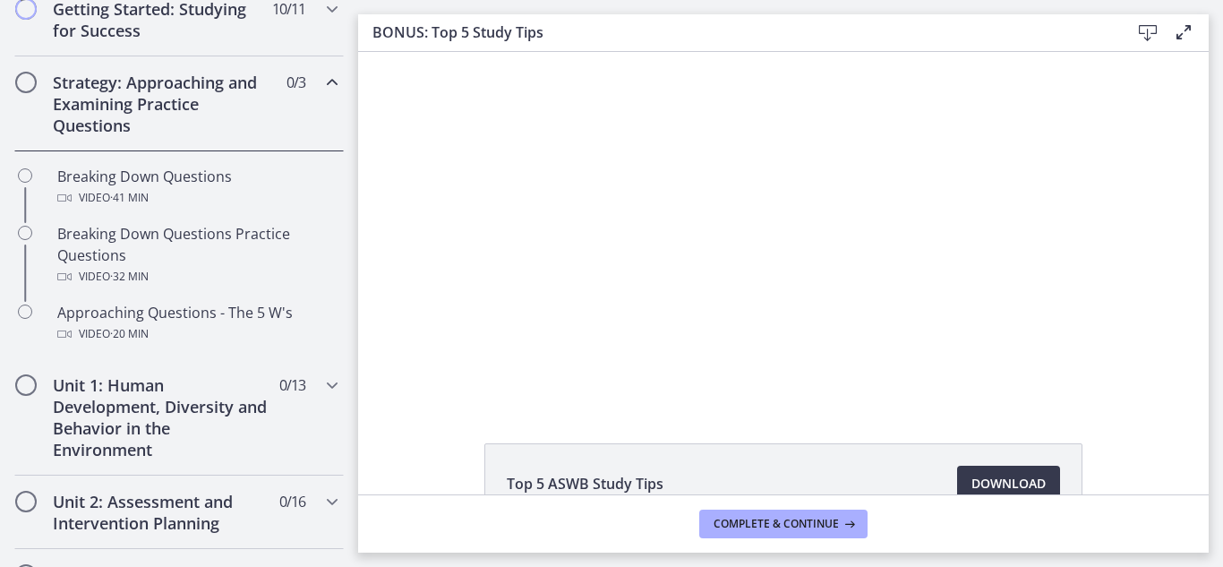
click at [138, 98] on h2 "Strategy: Approaching and Examining Practice Questions" at bounding box center [162, 104] width 219 height 64
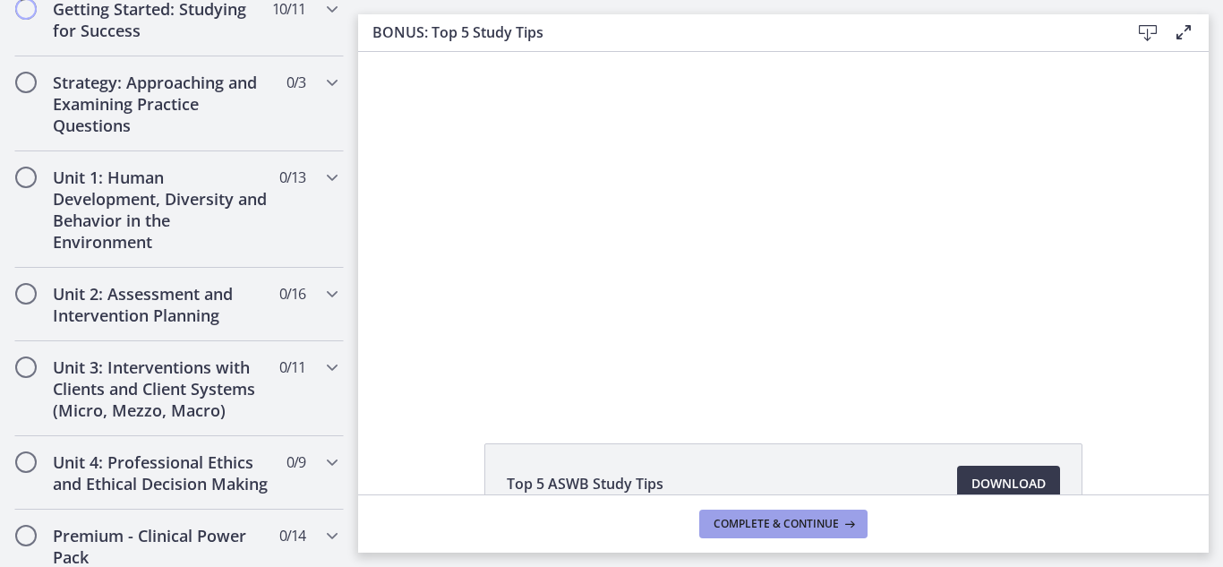
click at [797, 522] on span "Complete & continue" at bounding box center [776, 524] width 125 height 14
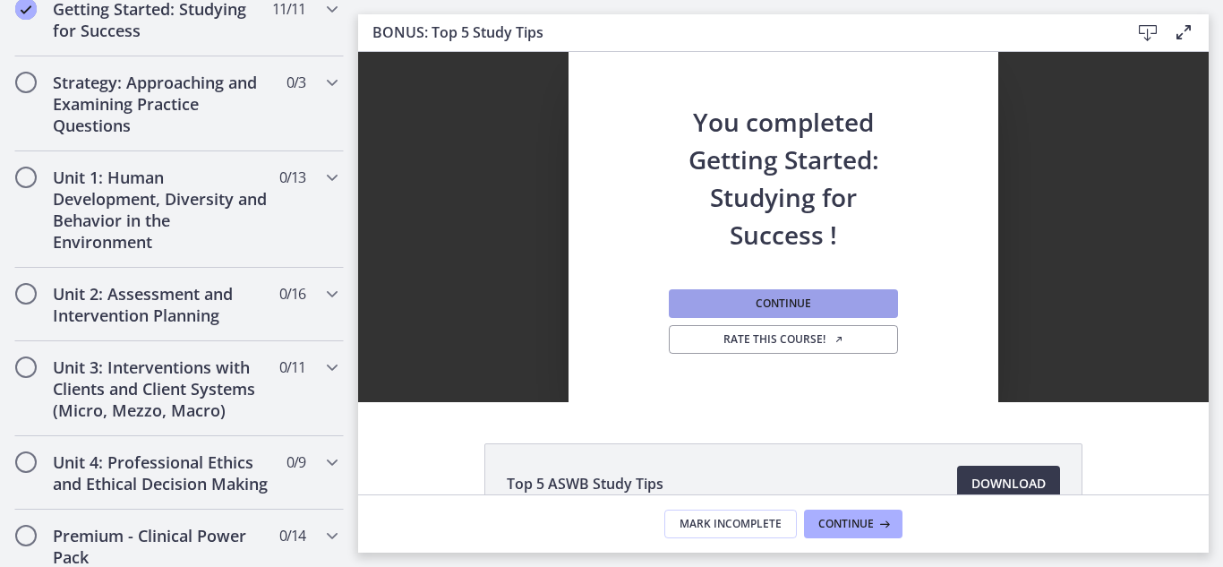
click at [803, 306] on span "Continue" at bounding box center [784, 303] width 56 height 14
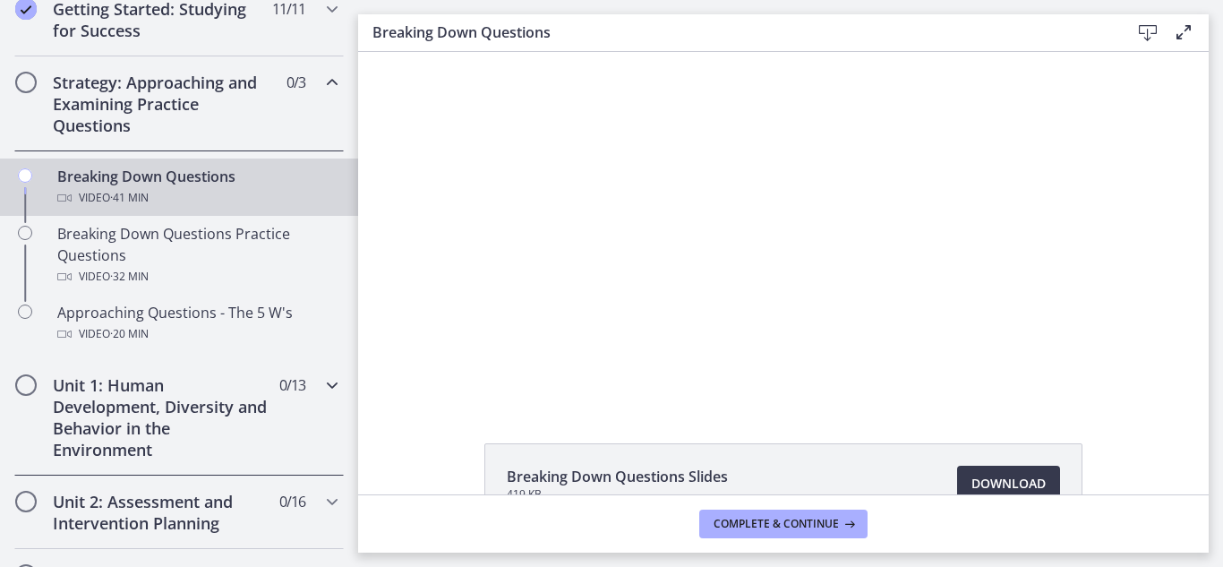
click at [177, 426] on h2 "Unit 1: Human Development, Diversity and Behavior in the Environment" at bounding box center [162, 417] width 219 height 86
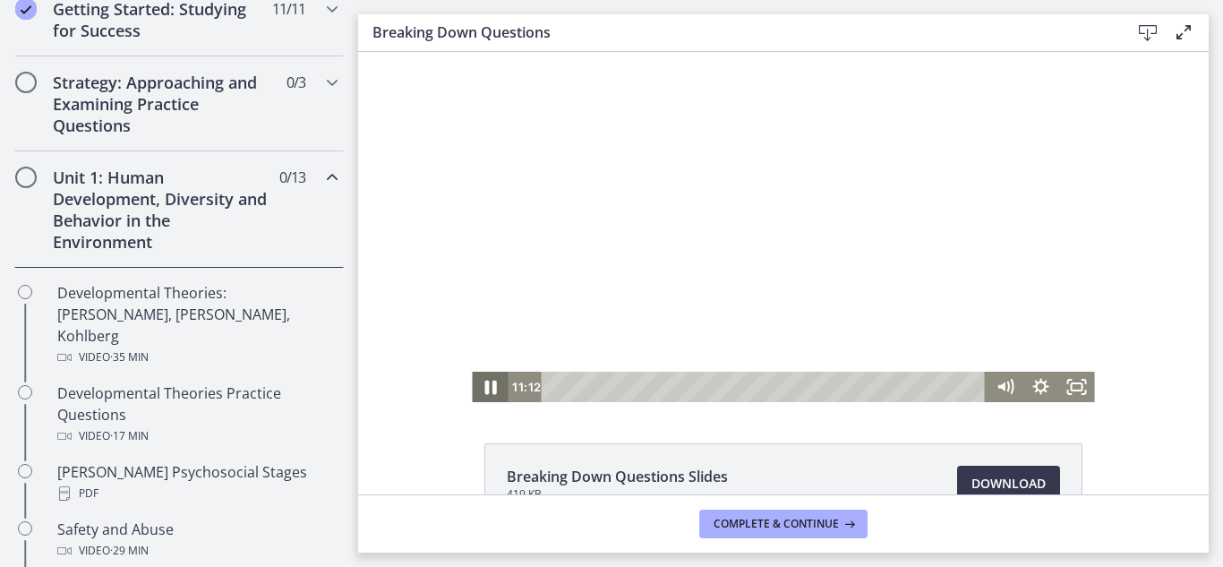
click at [487, 391] on icon "Pause" at bounding box center [491, 388] width 12 height 14
click at [485, 371] on icon "Play Video" at bounding box center [491, 387] width 43 height 37
click at [1074, 386] on icon "Fullscreen" at bounding box center [1077, 387] width 43 height 37
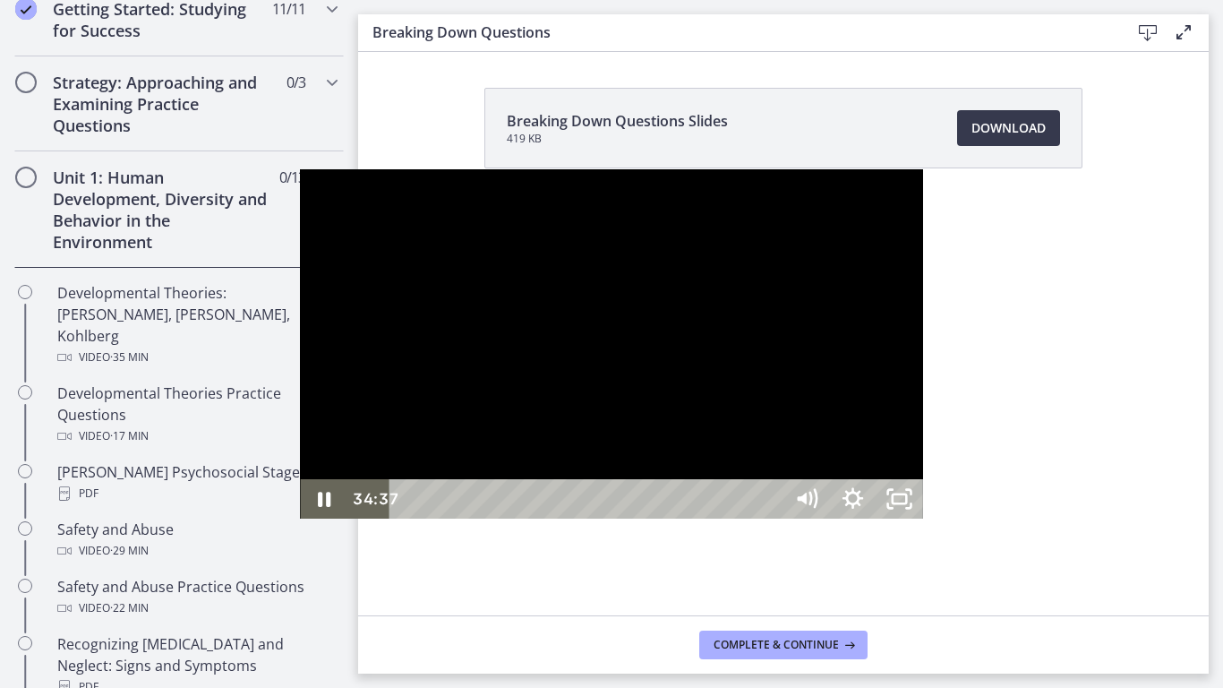
click at [772, 519] on div "34:37" at bounding box center [590, 498] width 365 height 39
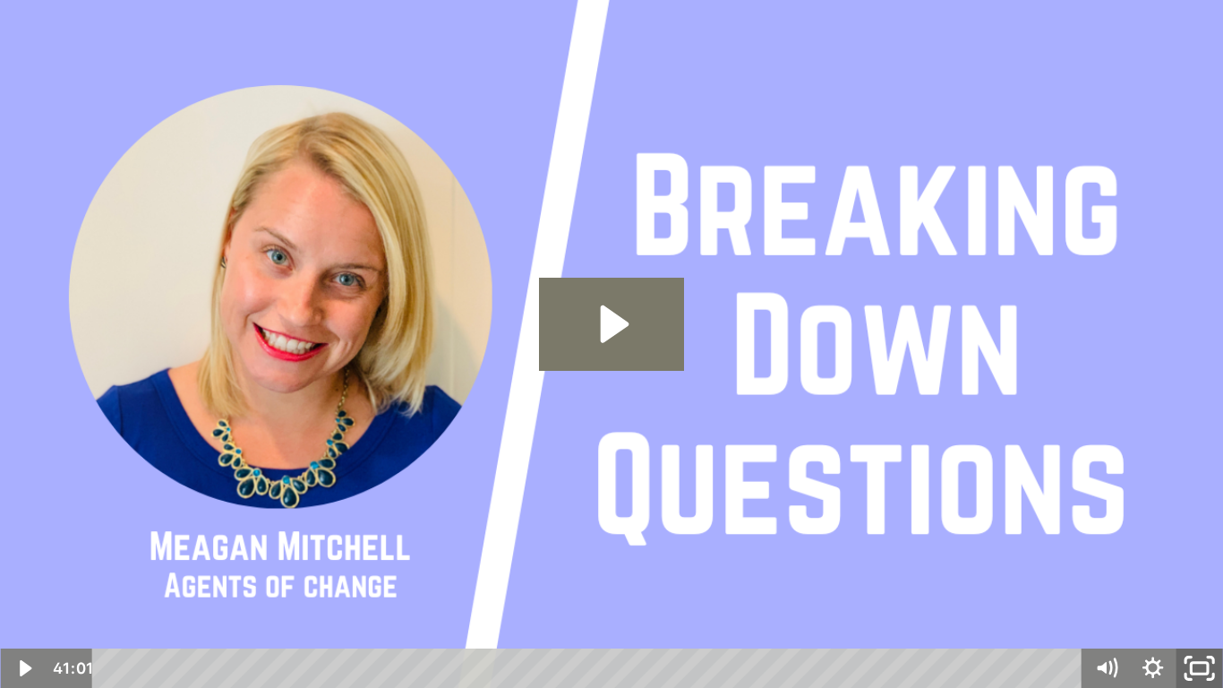
click at [1197, 566] on icon "Fullscreen" at bounding box center [1200, 668] width 56 height 47
click at [1197, 566] on icon "Unfullscreen" at bounding box center [1200, 667] width 47 height 39
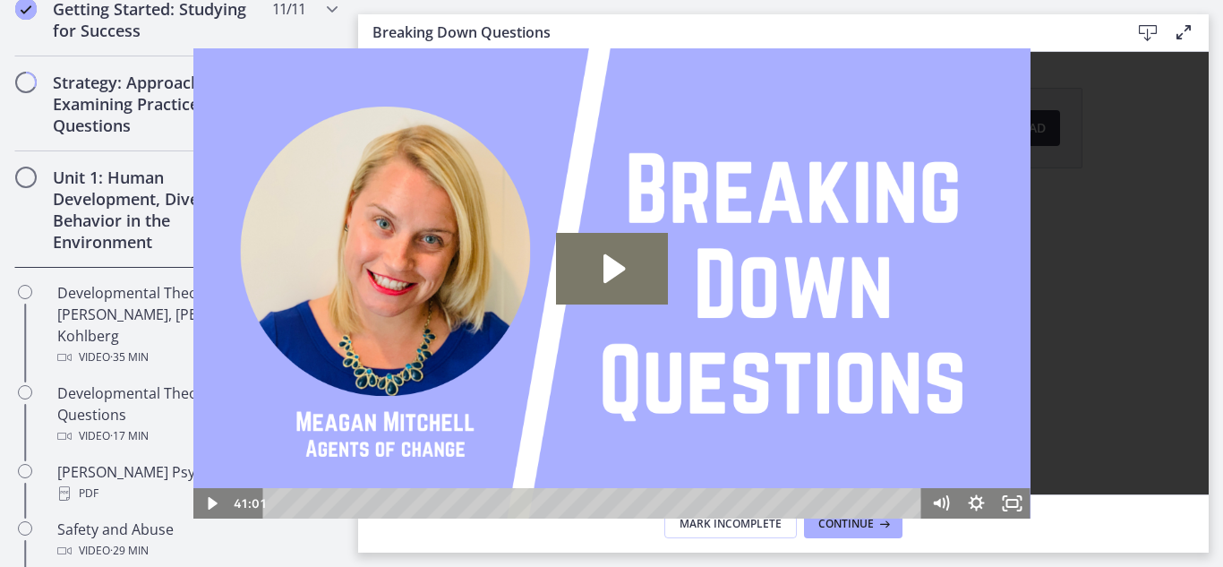
click at [863, 540] on footer "Mark Incomplete Continue" at bounding box center [783, 523] width 851 height 58
click at [863, 526] on span "Continue" at bounding box center [847, 524] width 56 height 14
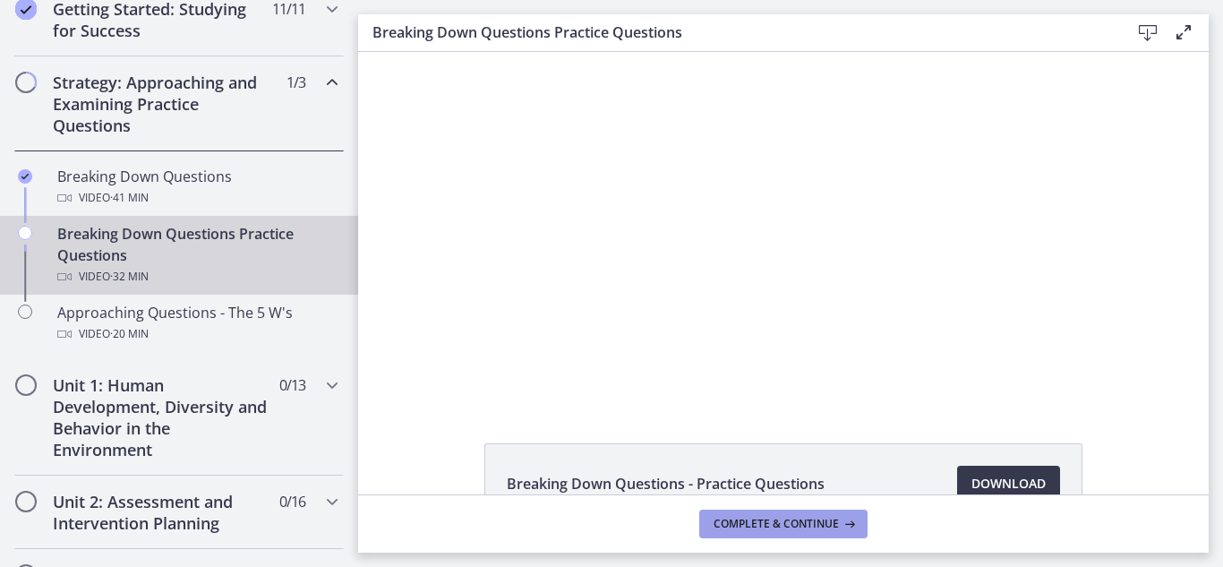
click at [863, 526] on button "Complete & continue" at bounding box center [784, 524] width 168 height 29
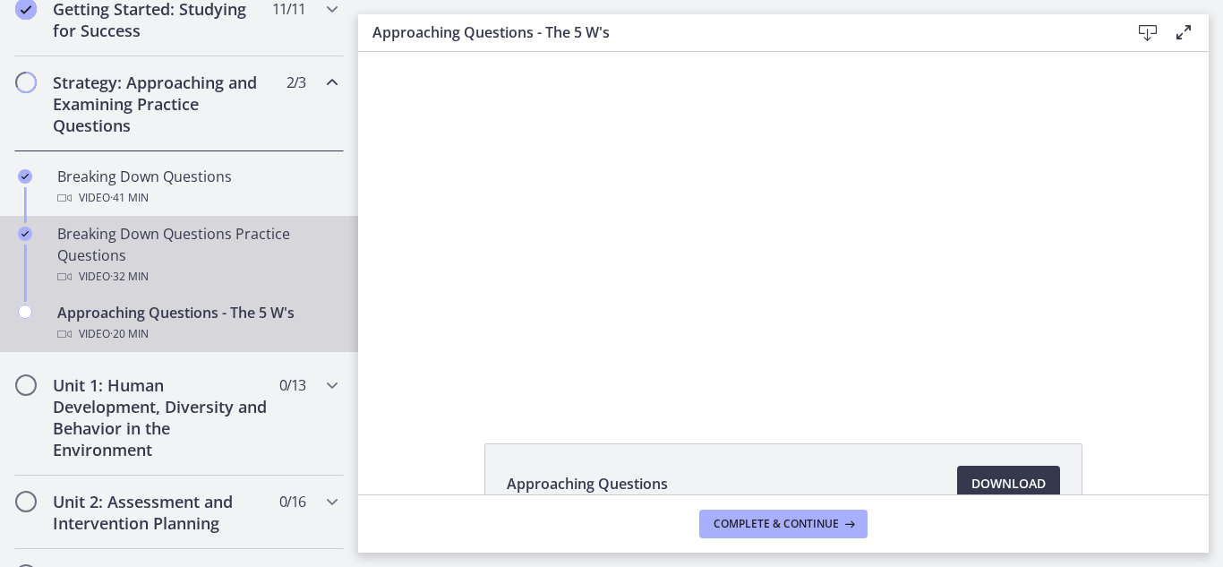
click at [231, 236] on div "Breaking Down Questions Practice Questions Video · 32 min" at bounding box center [196, 255] width 279 height 64
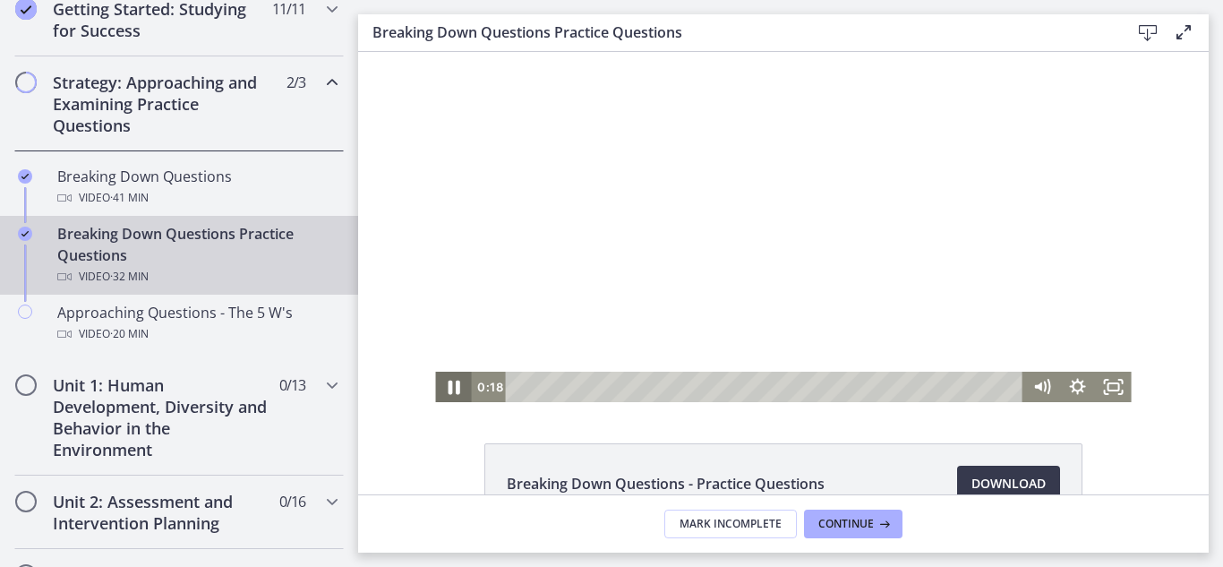
click at [440, 391] on icon "Pause" at bounding box center [453, 387] width 43 height 37
click at [440, 391] on icon "Play Video" at bounding box center [454, 387] width 43 height 37
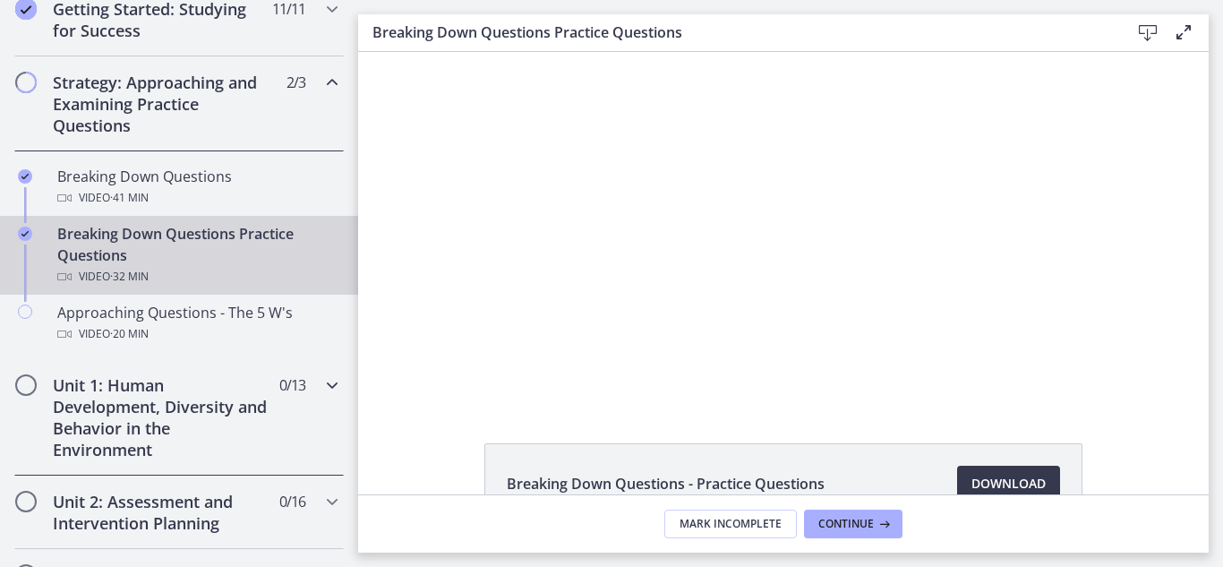
click at [322, 389] on icon "Chapters" at bounding box center [332, 384] width 21 height 21
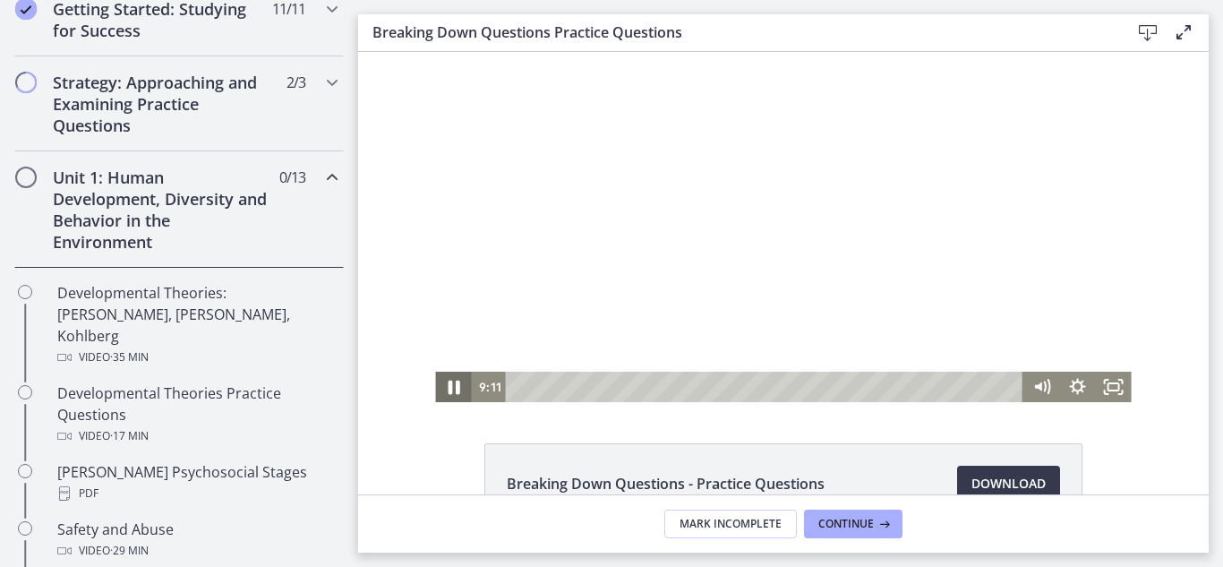
click at [450, 382] on icon "Pause" at bounding box center [454, 388] width 12 height 14
